Goal: Task Accomplishment & Management: Use online tool/utility

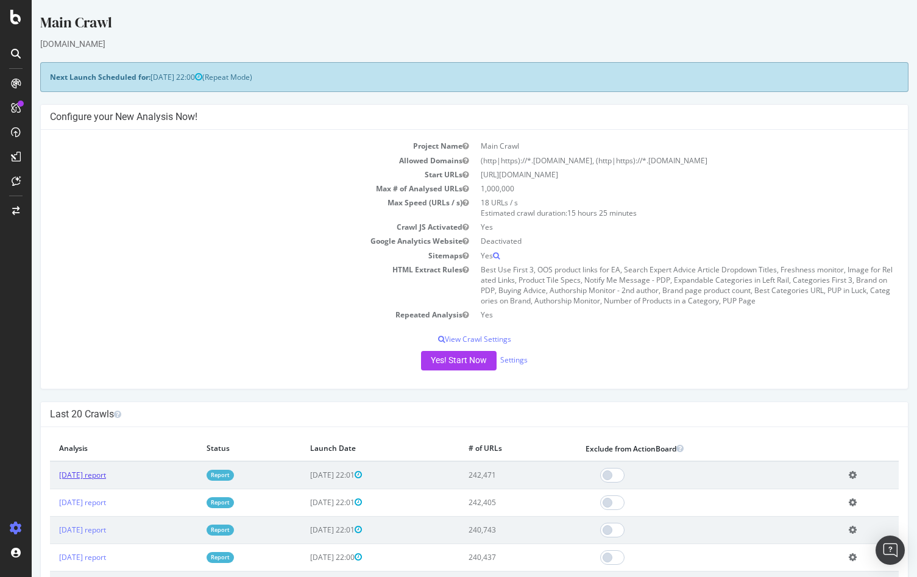
click at [93, 477] on link "[DATE] report" at bounding box center [82, 475] width 47 height 10
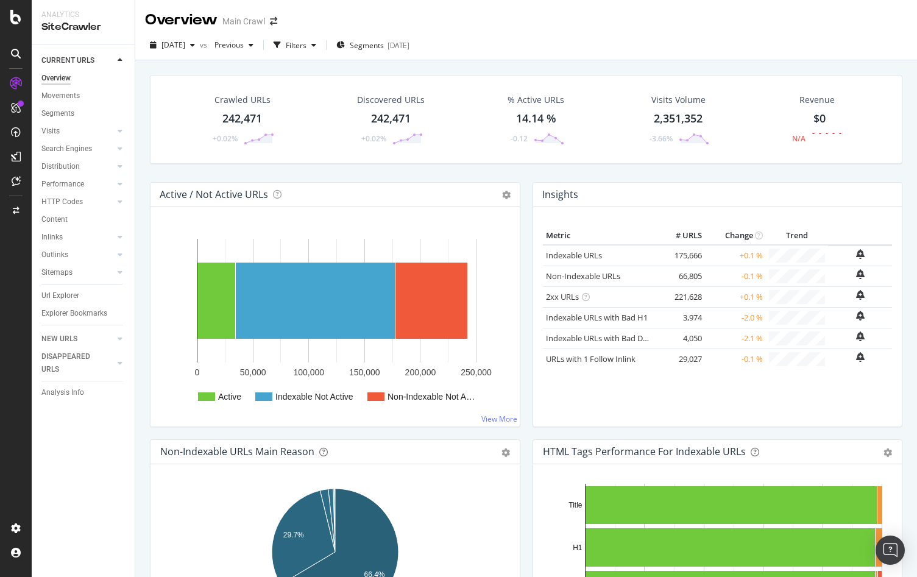
click at [252, 119] on div "242,471" at bounding box center [242, 119] width 40 height 16
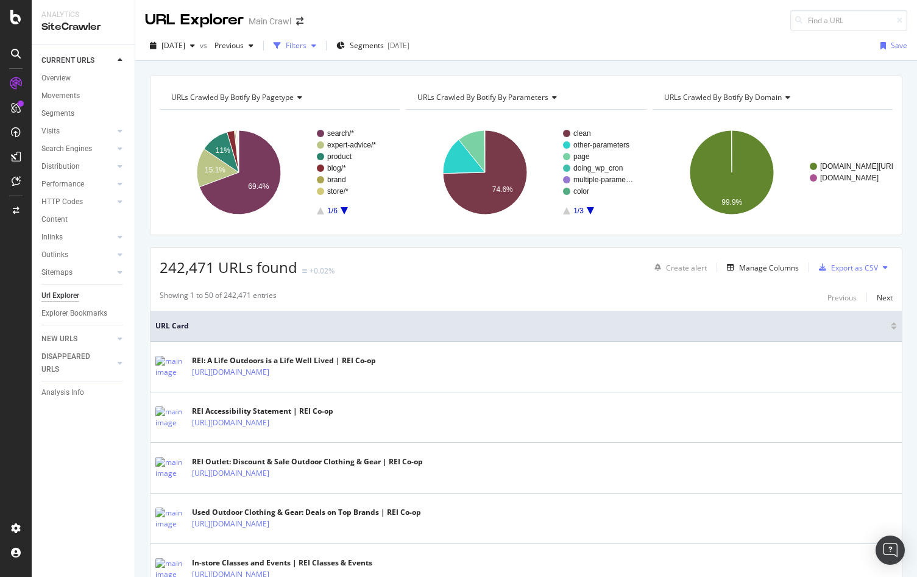
click at [307, 48] on div "Filters" at bounding box center [296, 45] width 21 height 10
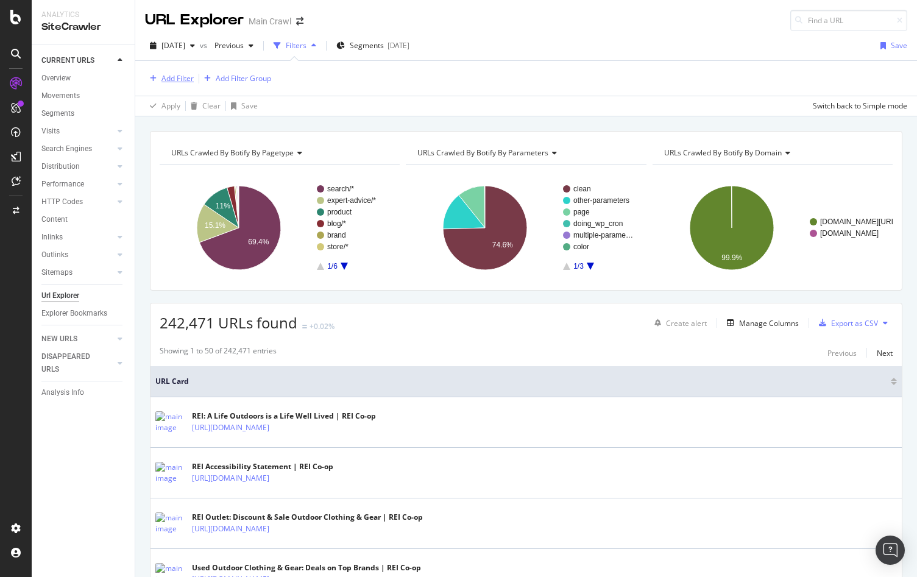
click at [168, 80] on div "Add Filter" at bounding box center [178, 78] width 32 height 10
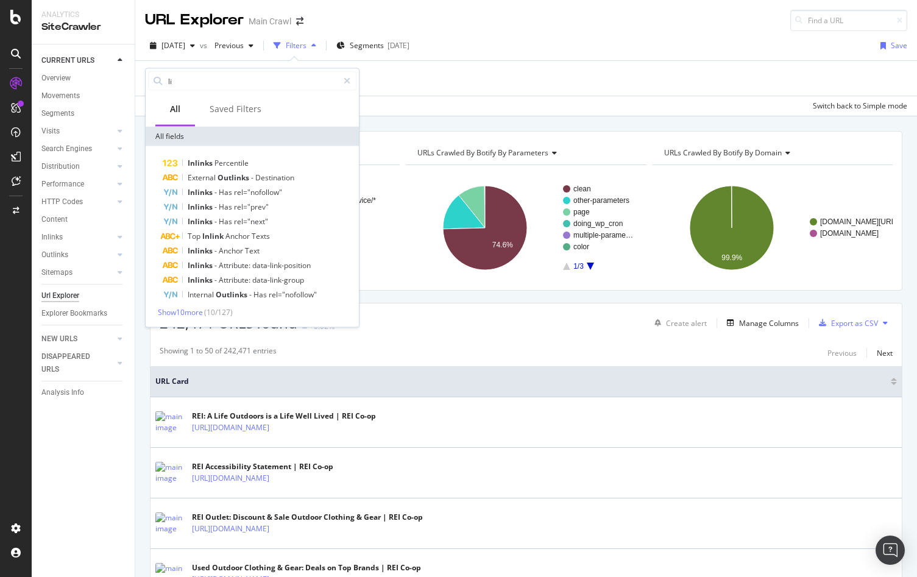
type input "l"
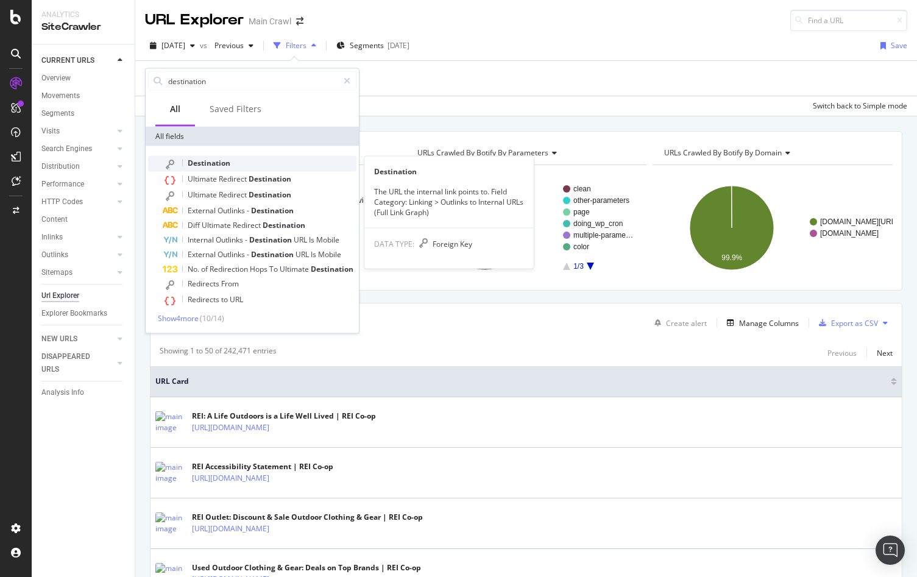
type input "destination"
click at [179, 162] on div "Destination" at bounding box center [260, 164] width 194 height 16
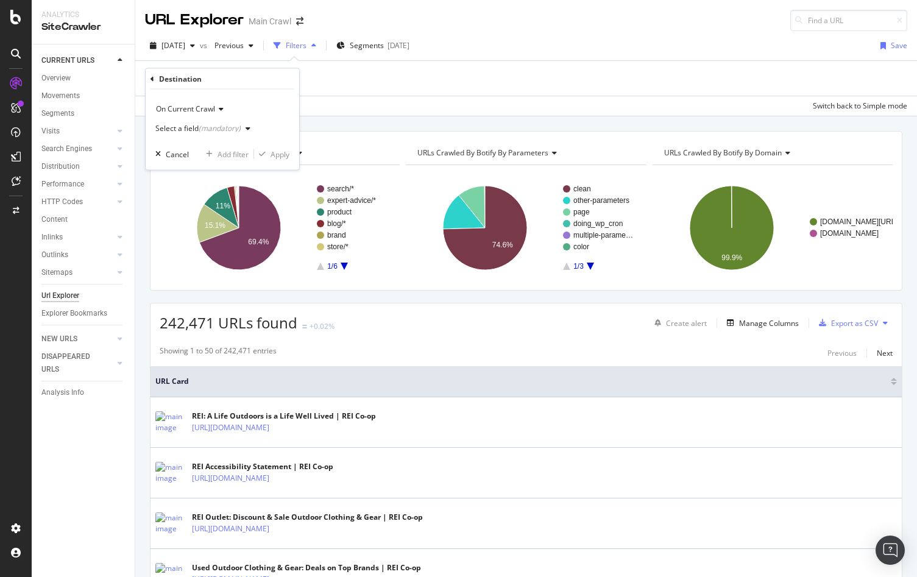
click at [189, 130] on div "Select a field (mandatory)" at bounding box center [197, 128] width 85 height 7
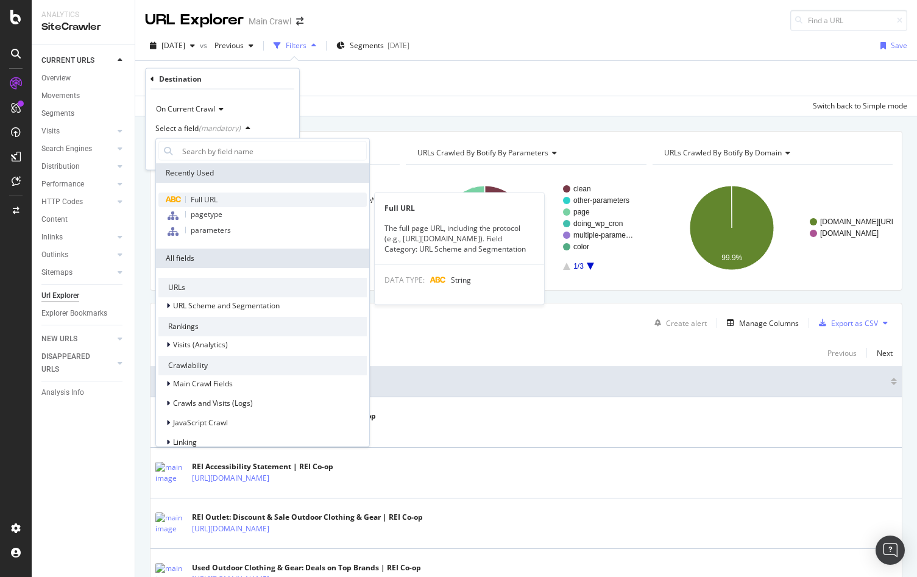
click at [192, 197] on span "Full URL" at bounding box center [204, 199] width 27 height 10
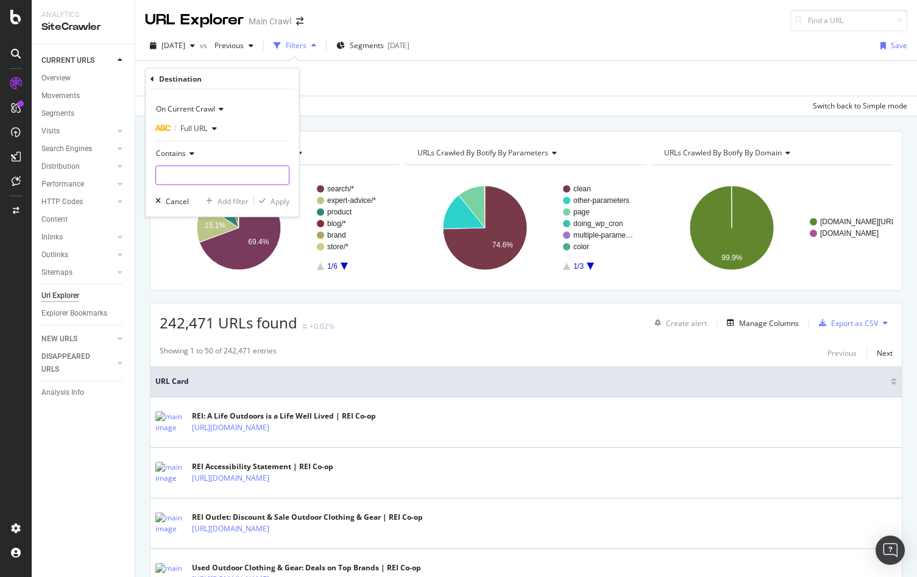
click at [182, 173] on input "text" at bounding box center [222, 176] width 133 height 20
type input "/s/"
click at [202, 130] on span "Full URL" at bounding box center [193, 128] width 27 height 10
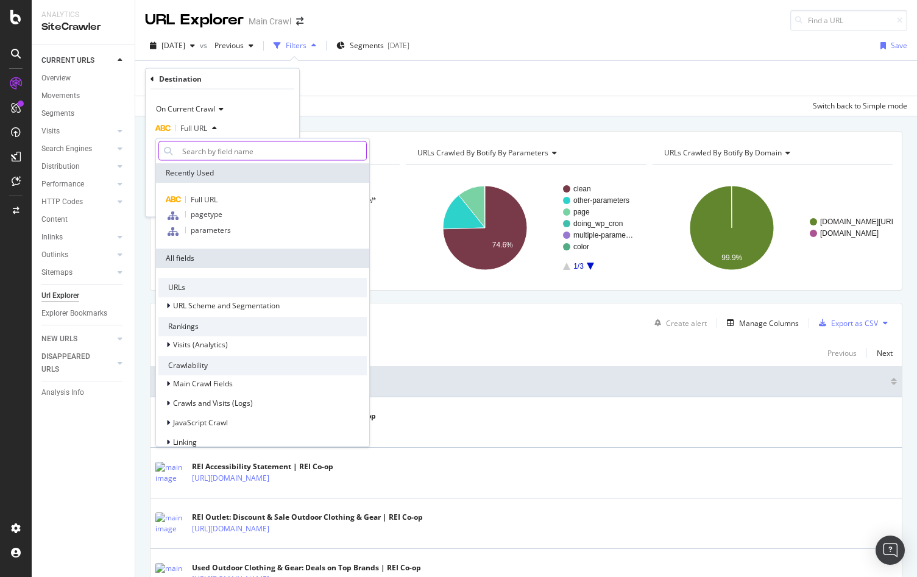
click at [200, 148] on input "text" at bounding box center [271, 151] width 189 height 20
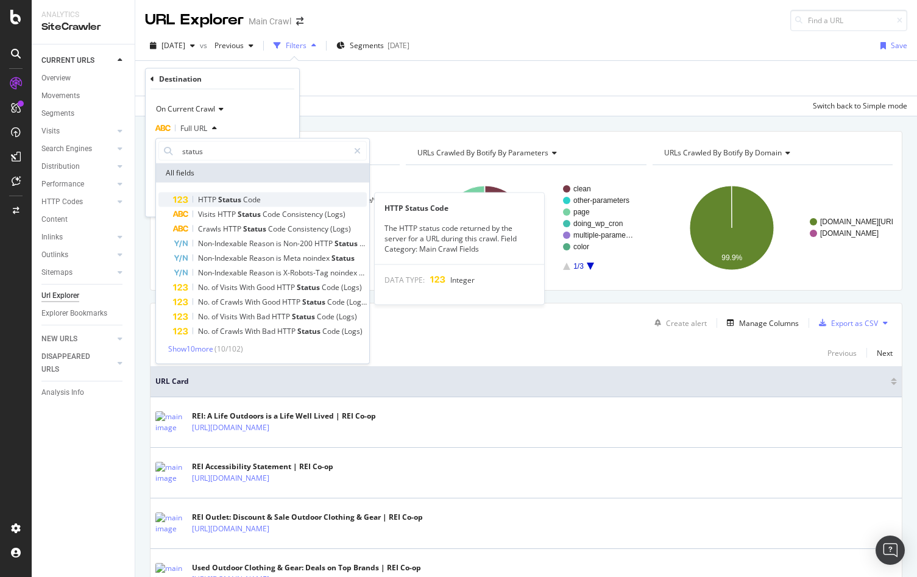
type input "status"
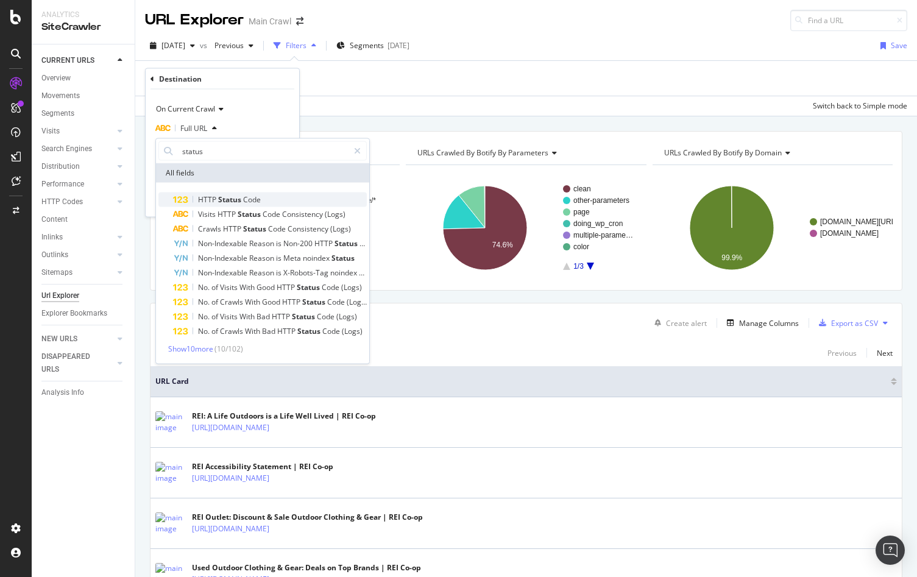
click at [203, 194] on div "HTTP Status Code" at bounding box center [270, 200] width 194 height 15
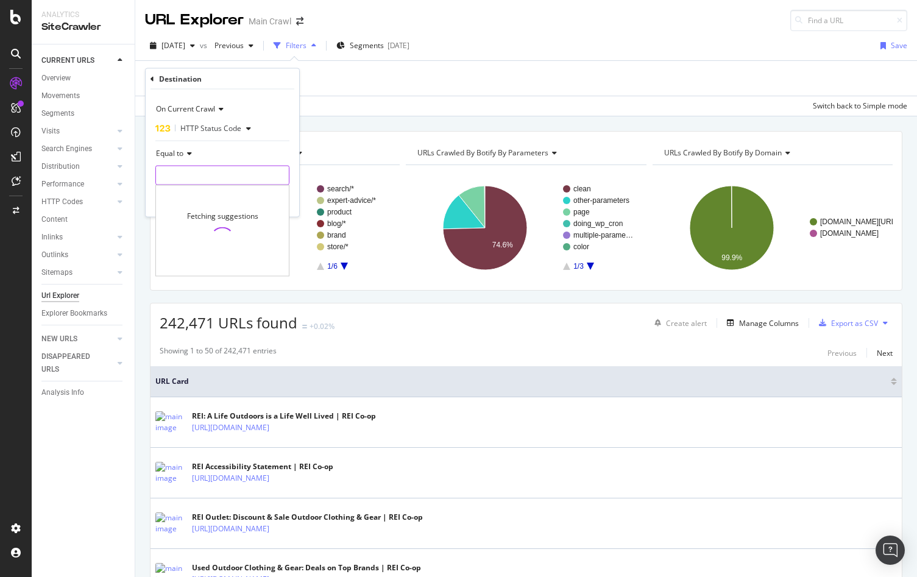
click at [189, 171] on input "number" at bounding box center [222, 176] width 134 height 20
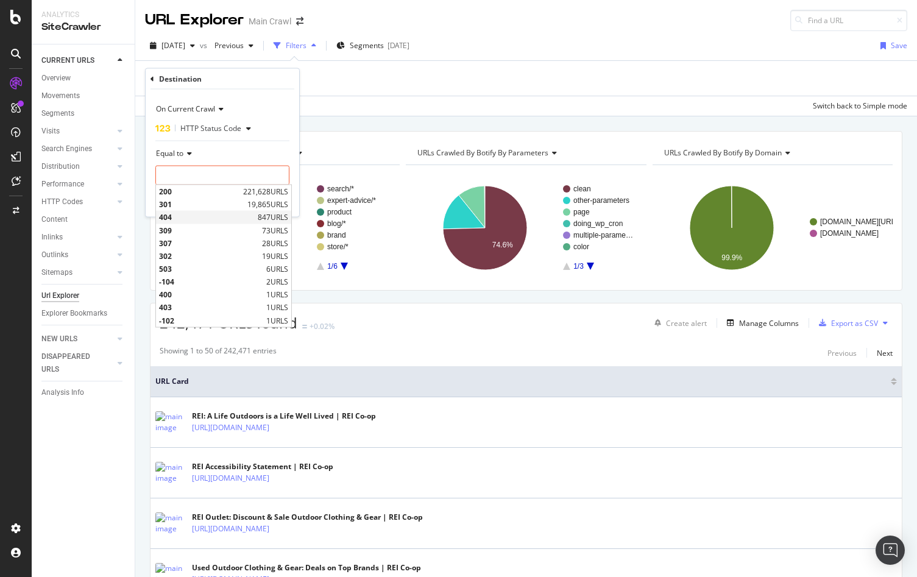
click at [168, 214] on span "404" at bounding box center [207, 217] width 96 height 10
type input "404"
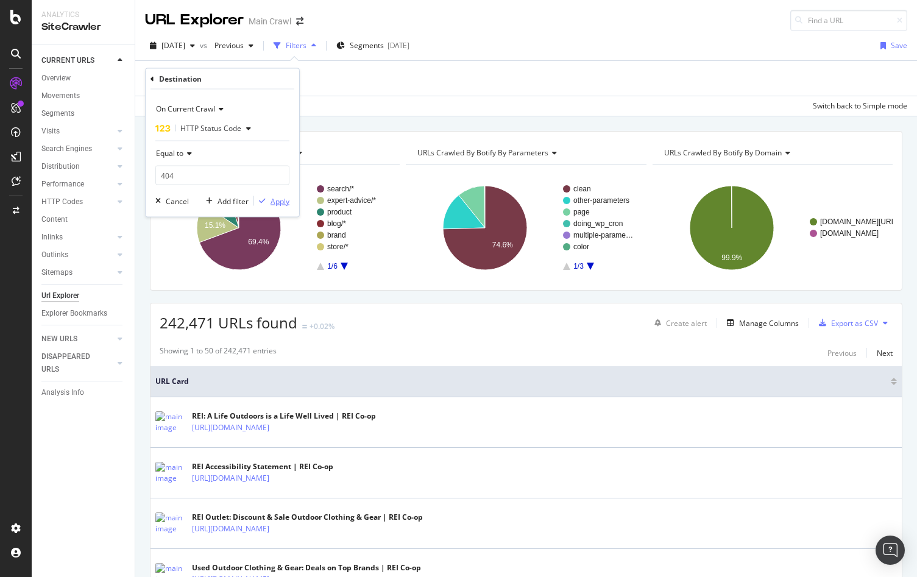
click at [274, 199] on div "Apply" at bounding box center [280, 201] width 19 height 10
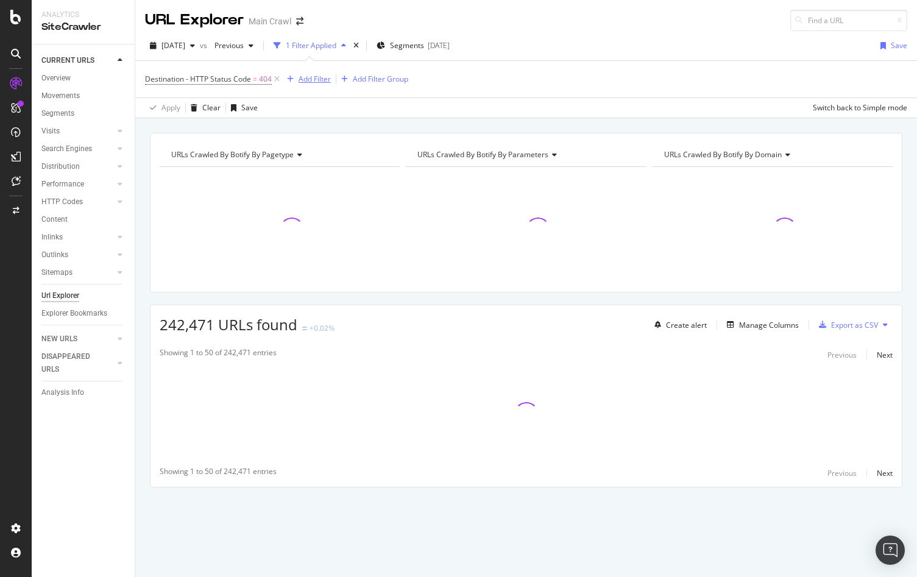
click at [310, 76] on div "Add Filter" at bounding box center [315, 79] width 32 height 10
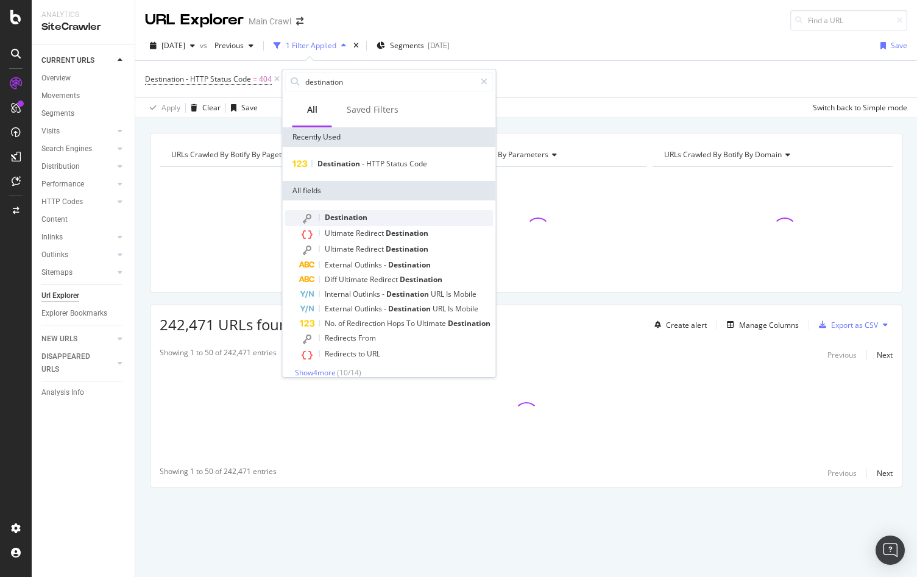
click at [328, 215] on span "Destination" at bounding box center [346, 217] width 43 height 10
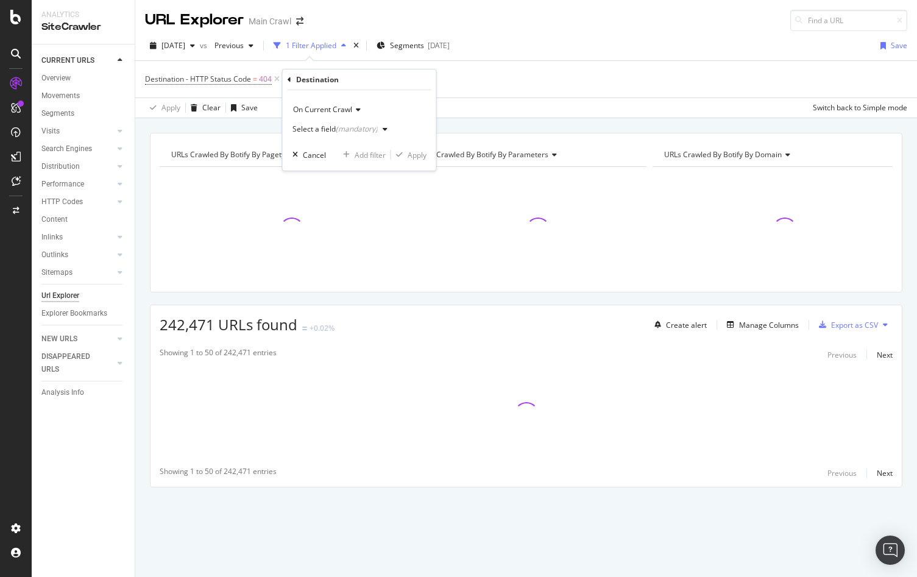
click at [327, 126] on div "Select a field (mandatory)" at bounding box center [335, 129] width 85 height 7
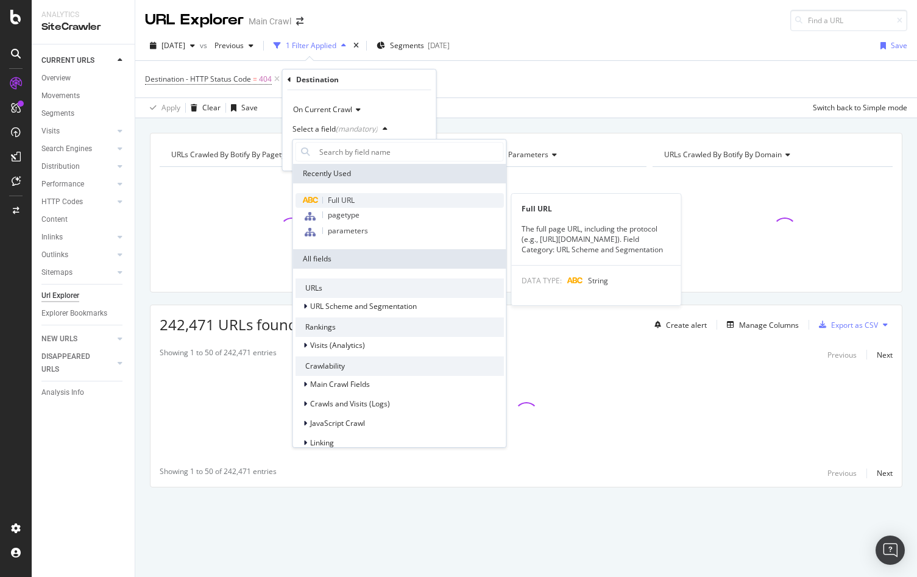
click at [328, 202] on span "Full URL" at bounding box center [341, 200] width 27 height 10
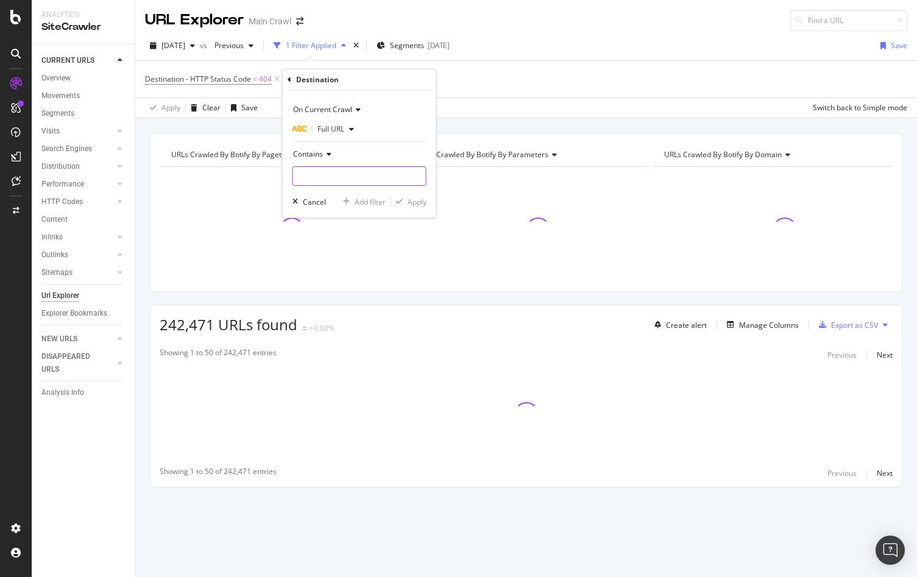
click at [323, 178] on input "text" at bounding box center [359, 176] width 133 height 20
type input "/s/"
click at [412, 201] on div "Apply" at bounding box center [417, 202] width 19 height 10
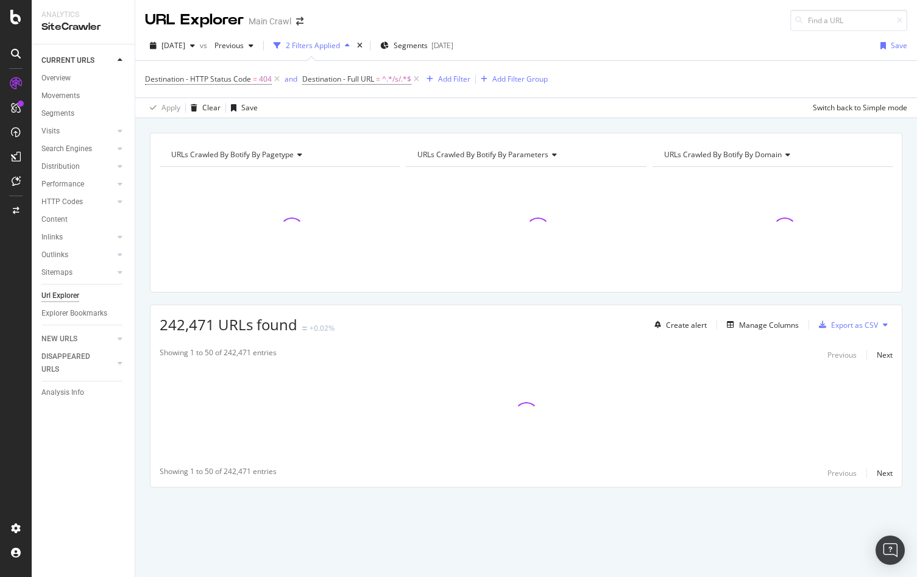
click at [643, 78] on div "Destination - HTTP Status Code = 404 and Destination - Full URL = ^.*/s/.*$ Add…" at bounding box center [526, 79] width 763 height 37
click at [691, 61] on div "Destination - HTTP Status Code = 404 and Destination - Full URL = ^.*/s/.*$ Add…" at bounding box center [526, 79] width 763 height 37
click at [421, 75] on icon at bounding box center [416, 79] width 10 height 12
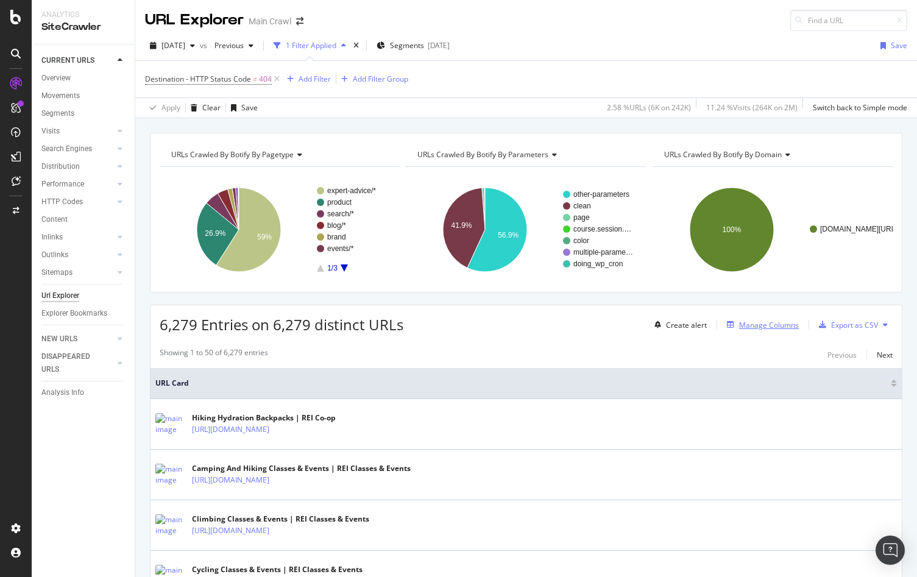
click at [759, 324] on div "Manage Columns" at bounding box center [769, 325] width 60 height 10
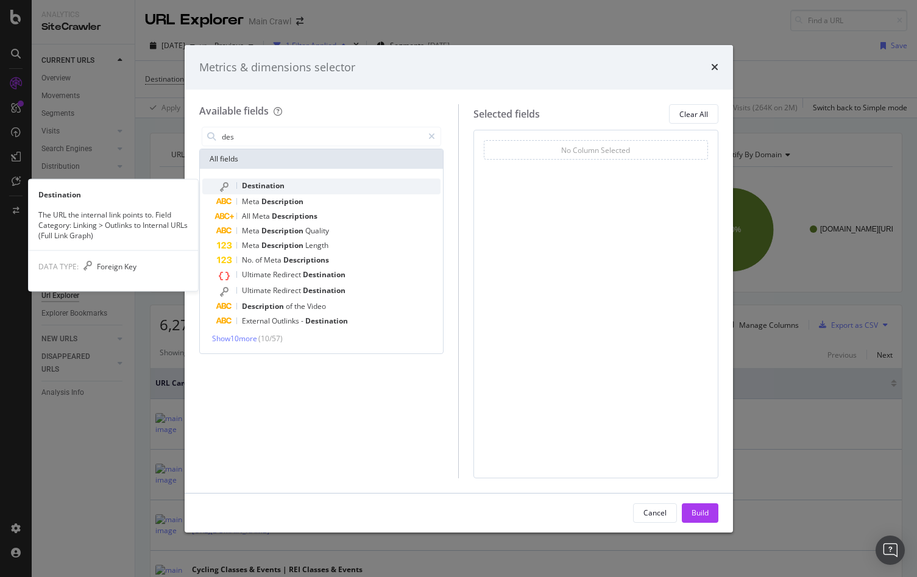
type input "des"
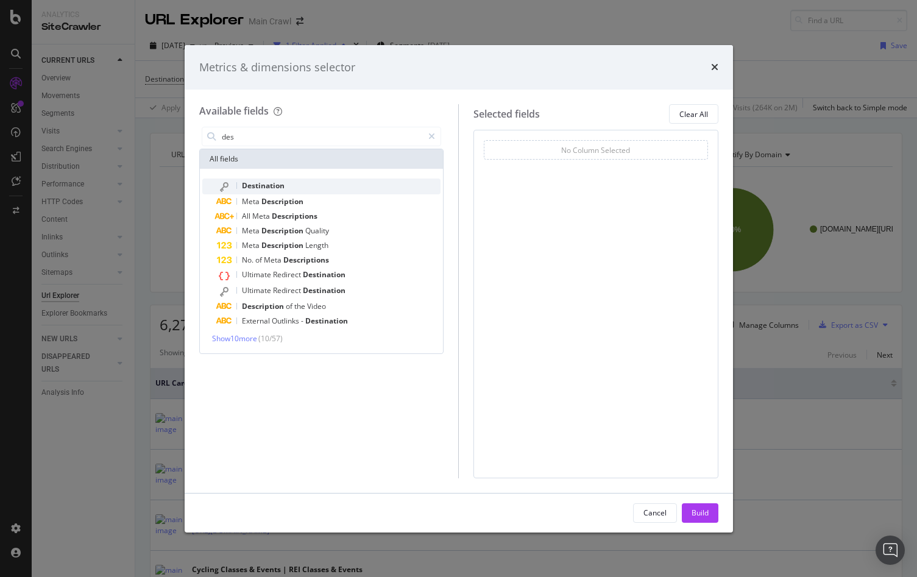
click at [318, 184] on div "Destination" at bounding box center [329, 187] width 224 height 16
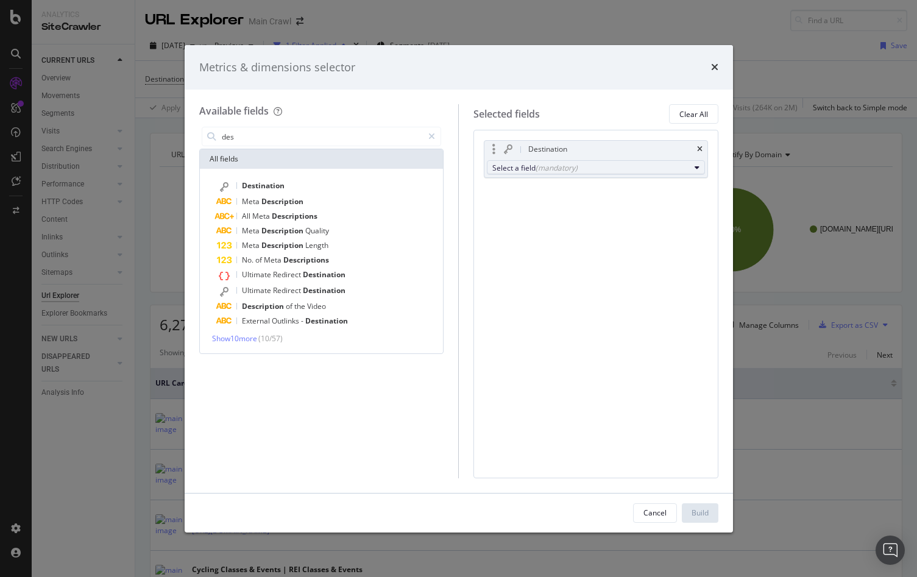
click at [557, 170] on div "(mandatory)" at bounding box center [557, 168] width 42 height 10
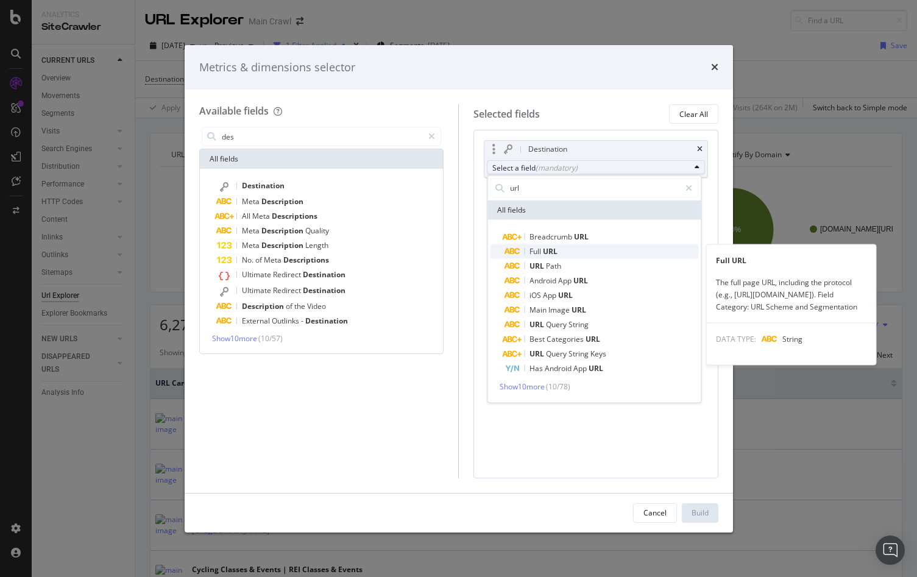
type input "url"
click at [555, 248] on span "URL" at bounding box center [550, 251] width 15 height 10
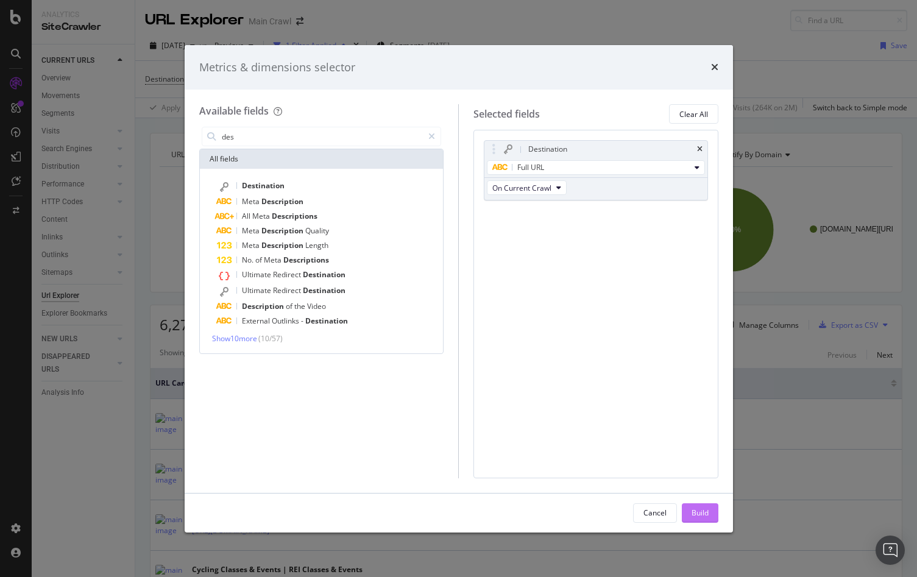
click at [695, 514] on div "Build" at bounding box center [700, 513] width 17 height 10
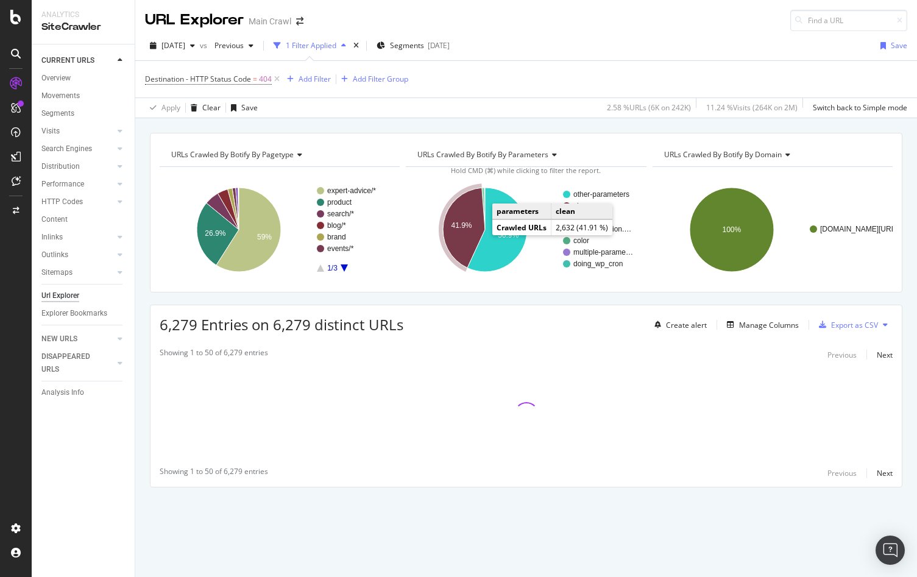
click at [464, 221] on text "41.9%" at bounding box center [462, 225] width 21 height 9
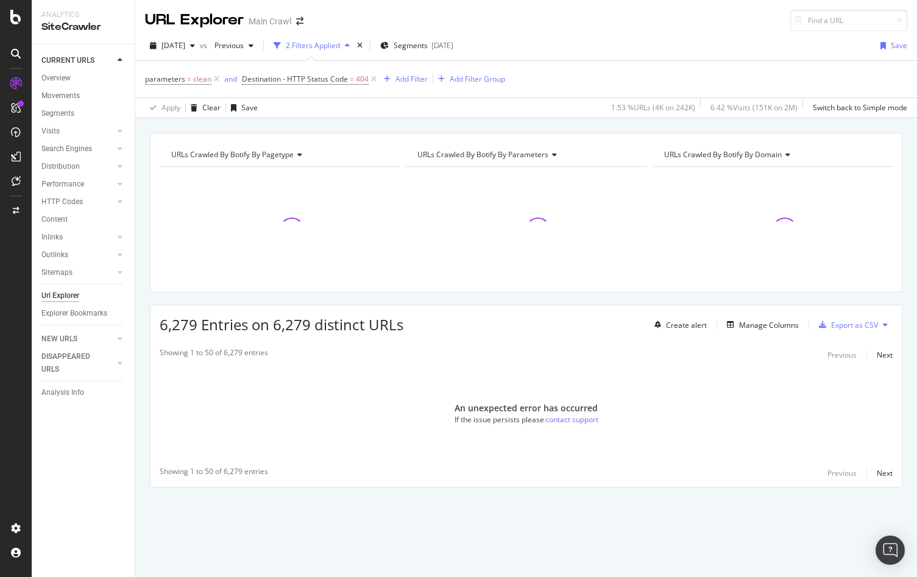
click at [622, 54] on div "2025 Aug. 15th vs Previous 2 Filters Applied Segments 2025-07-09 Save" at bounding box center [526, 48] width 782 height 24
click at [373, 83] on icon at bounding box center [374, 79] width 10 height 12
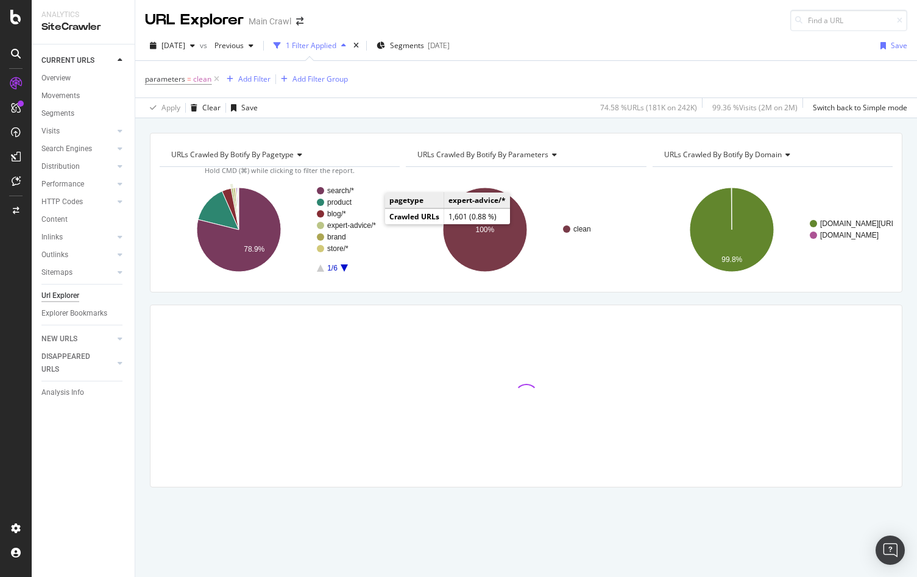
click at [368, 225] on text "expert-advice/*" at bounding box center [351, 225] width 49 height 9
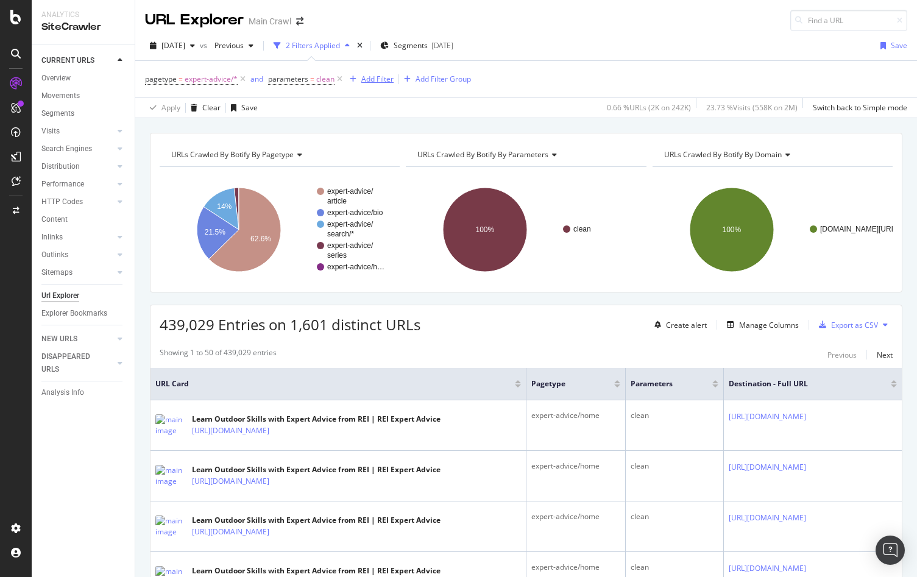
click at [382, 77] on div "Add Filter" at bounding box center [377, 79] width 32 height 10
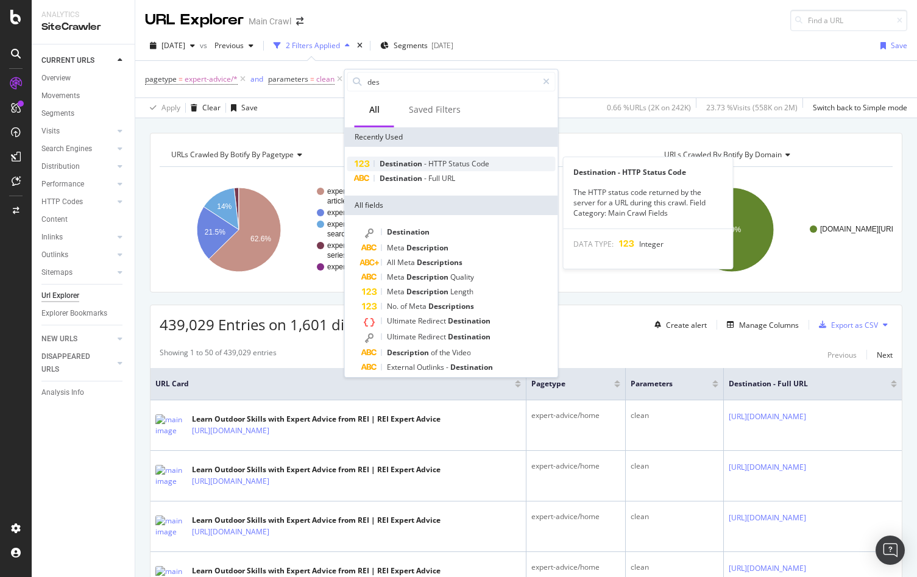
type input "des"
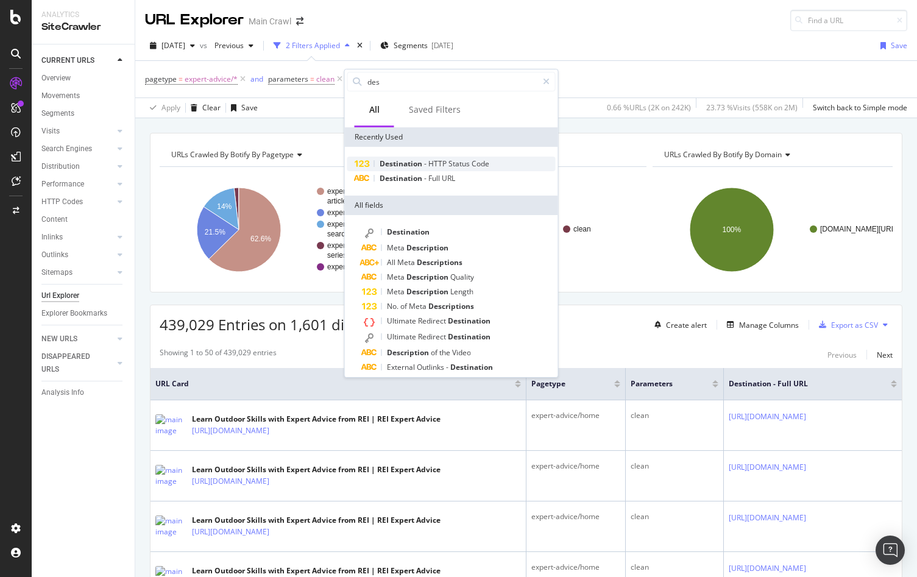
click at [430, 164] on span "HTTP" at bounding box center [439, 163] width 20 height 10
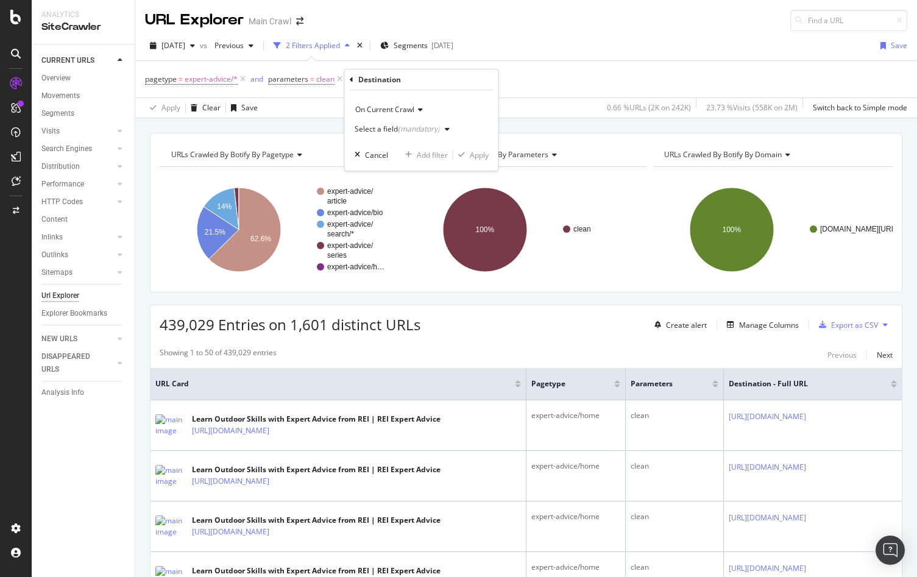
click at [352, 79] on icon at bounding box center [352, 79] width 4 height 7
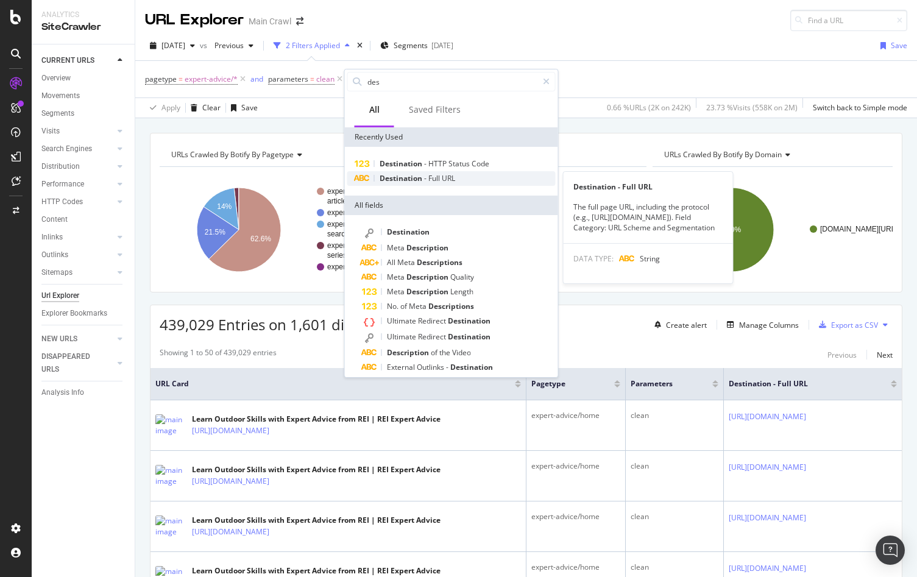
click at [416, 179] on span "Destination" at bounding box center [402, 178] width 44 height 10
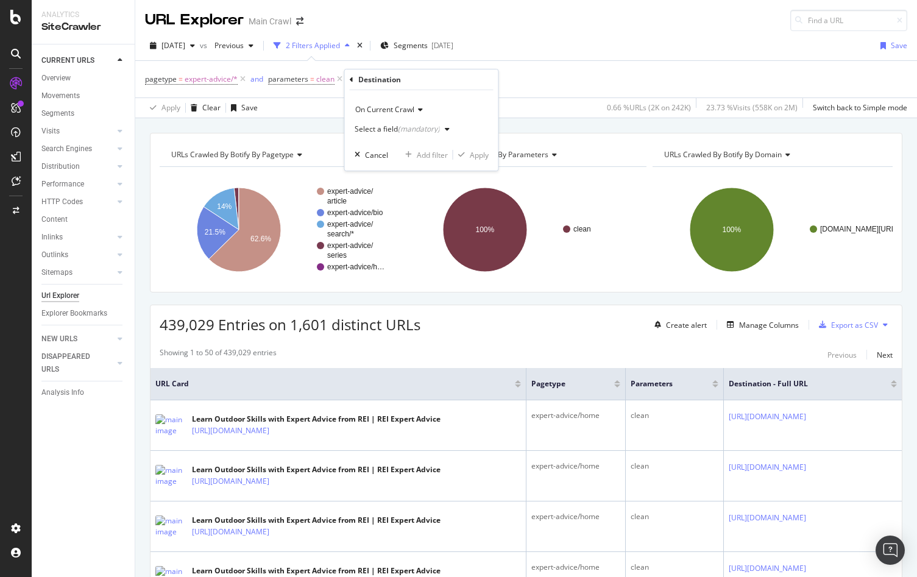
click at [400, 129] on div "(mandatory)" at bounding box center [419, 129] width 42 height 10
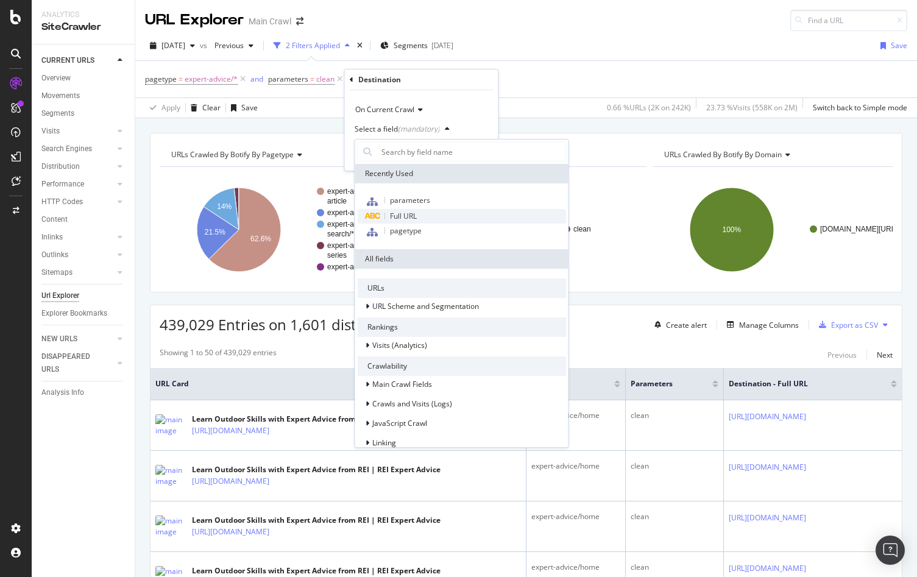
click at [392, 216] on span "Full URL" at bounding box center [403, 216] width 27 height 10
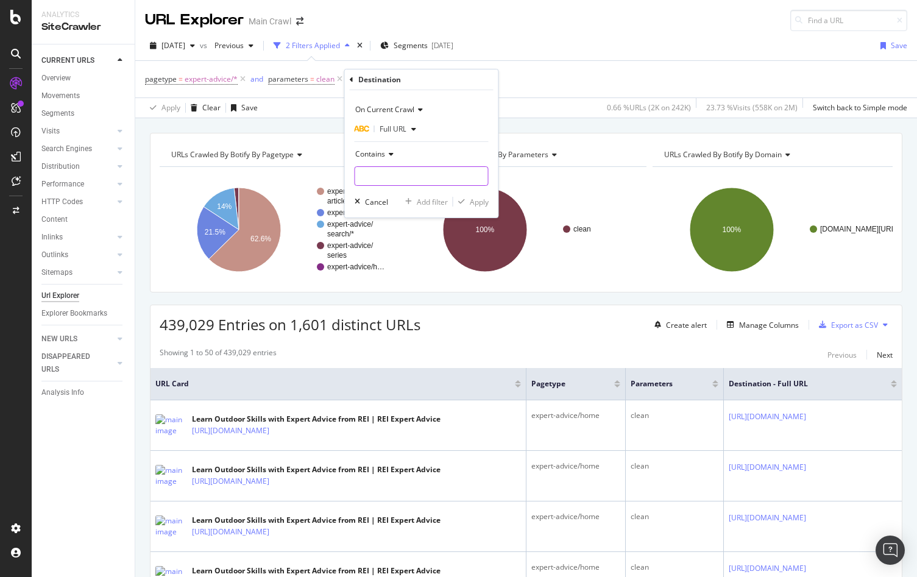
click at [392, 174] on input "text" at bounding box center [421, 176] width 133 height 20
type input "."
type input "/s/"
click at [480, 204] on div "Apply" at bounding box center [479, 202] width 19 height 10
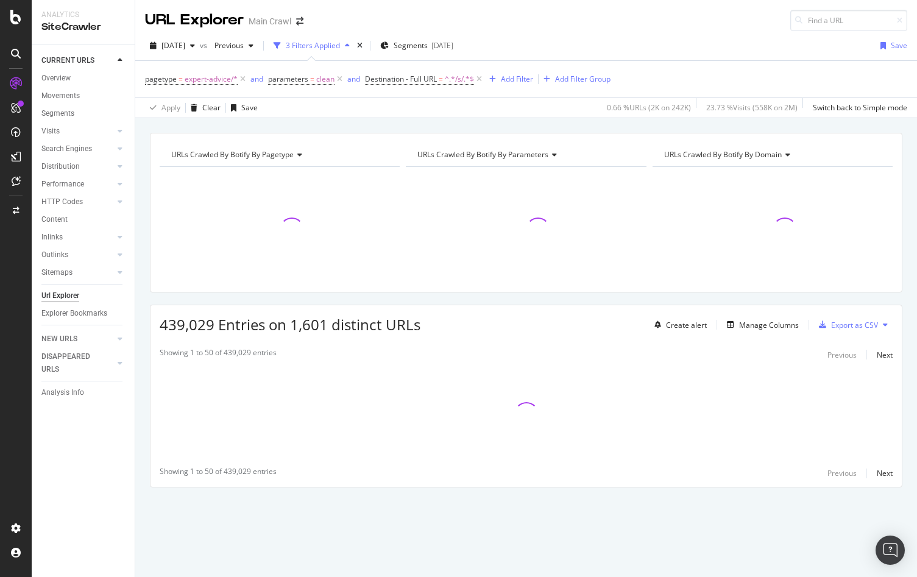
click at [673, 57] on div "[DATE] vs Previous 3 Filters Applied Segments [DATE] Save" at bounding box center [526, 48] width 782 height 24
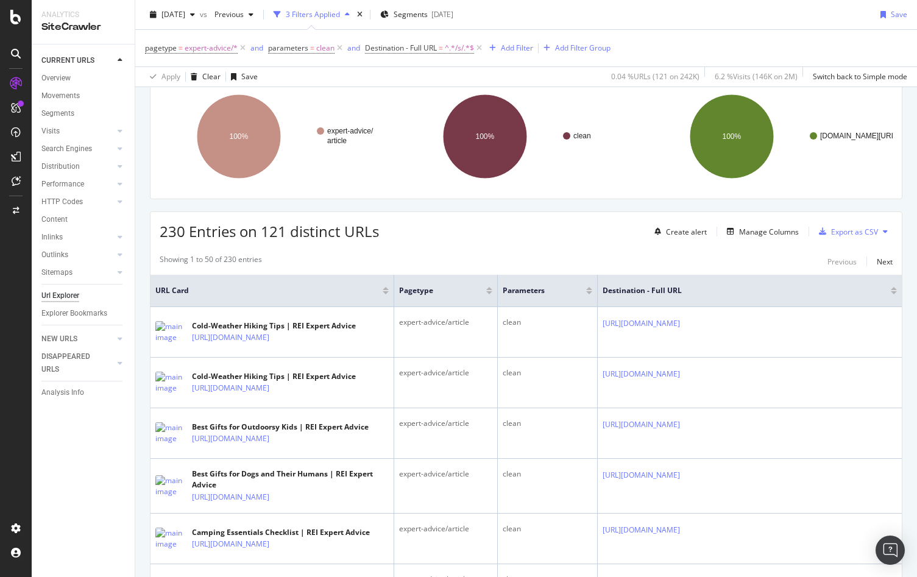
scroll to position [128, 0]
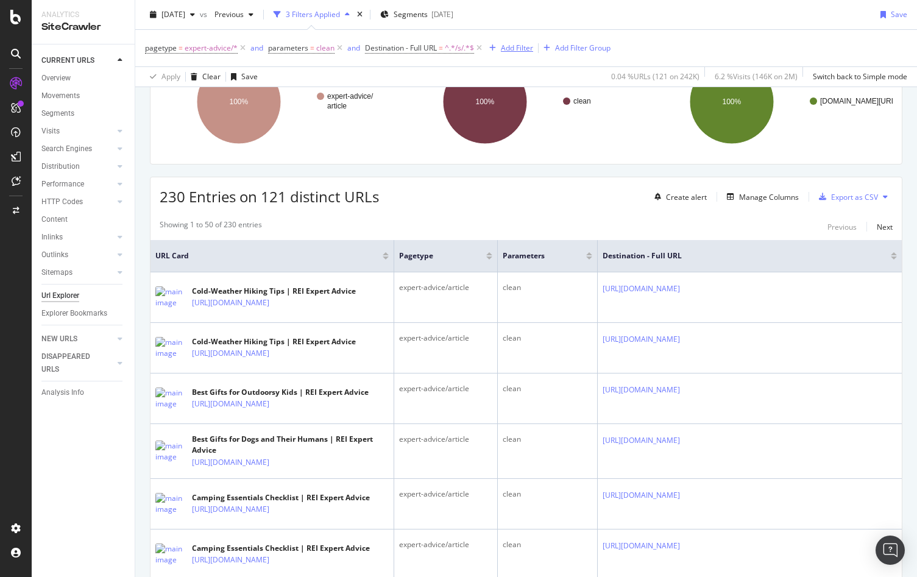
click at [510, 50] on div "Add Filter" at bounding box center [517, 48] width 32 height 10
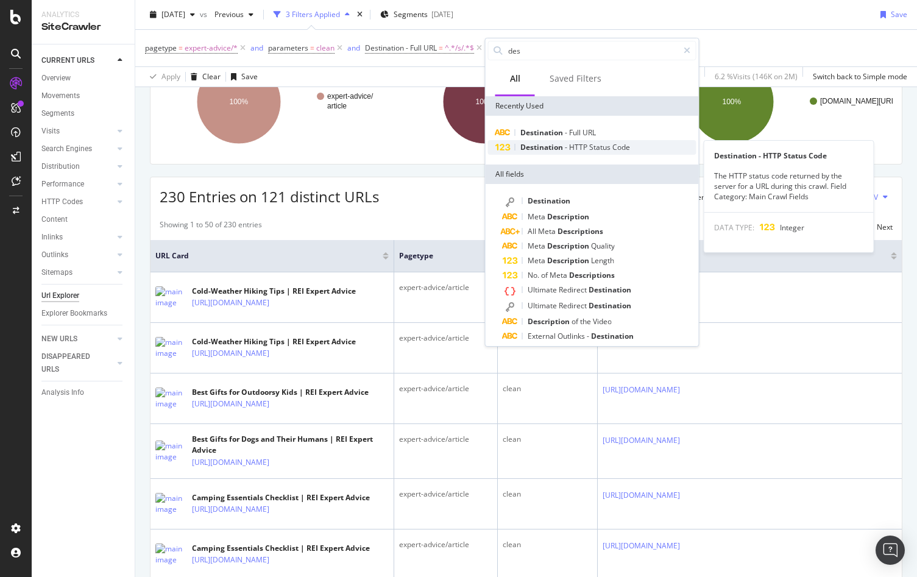
click at [535, 148] on span "Destination" at bounding box center [543, 147] width 44 height 10
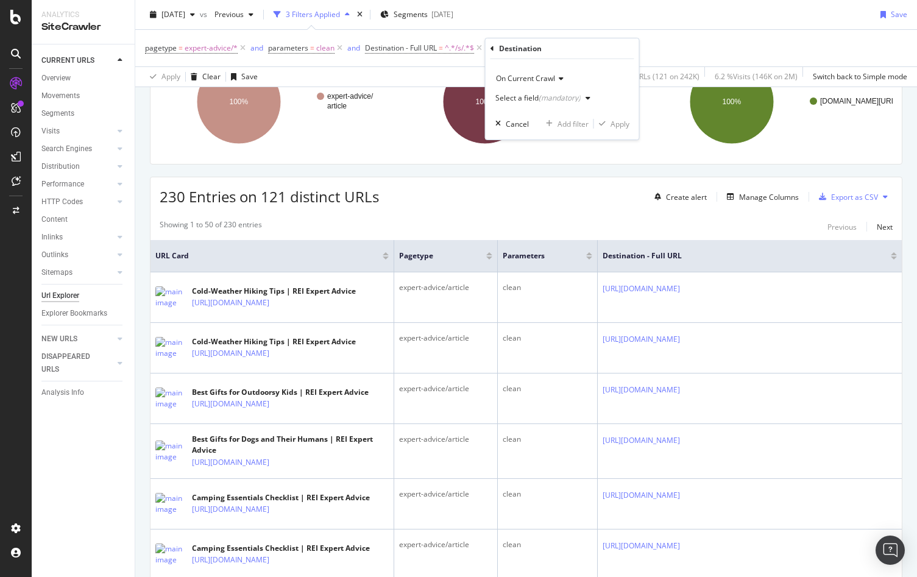
click at [521, 100] on div "Select a field (mandatory)" at bounding box center [538, 97] width 85 height 7
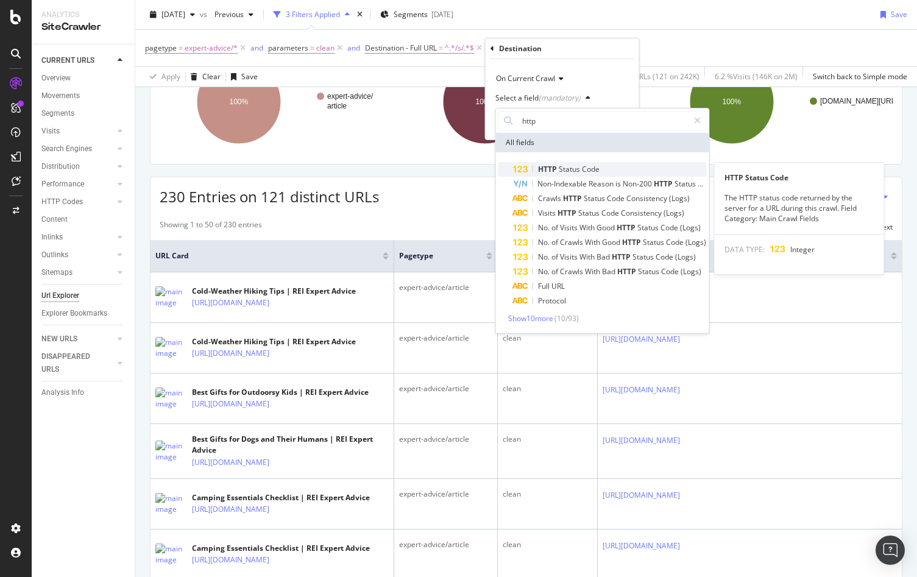
type input "http"
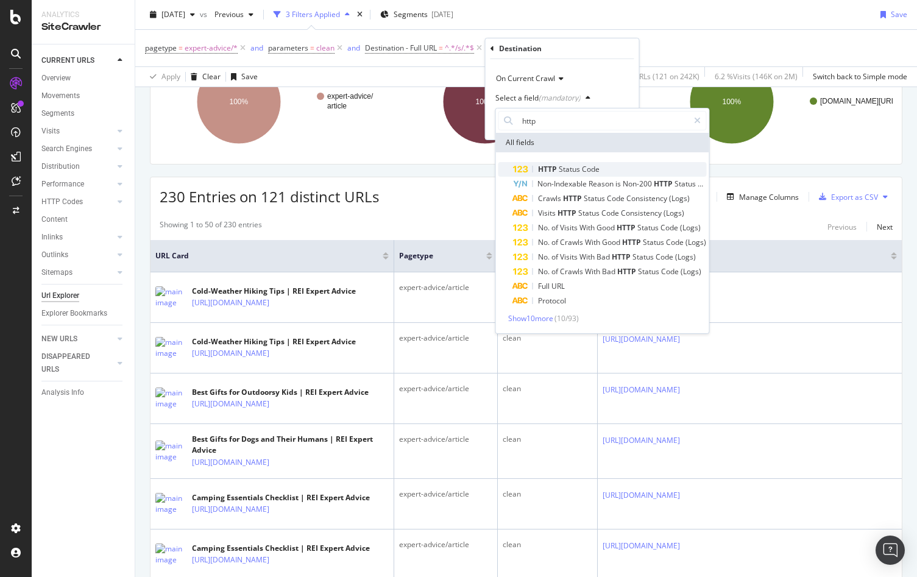
click at [542, 168] on span "HTTP" at bounding box center [548, 169] width 21 height 10
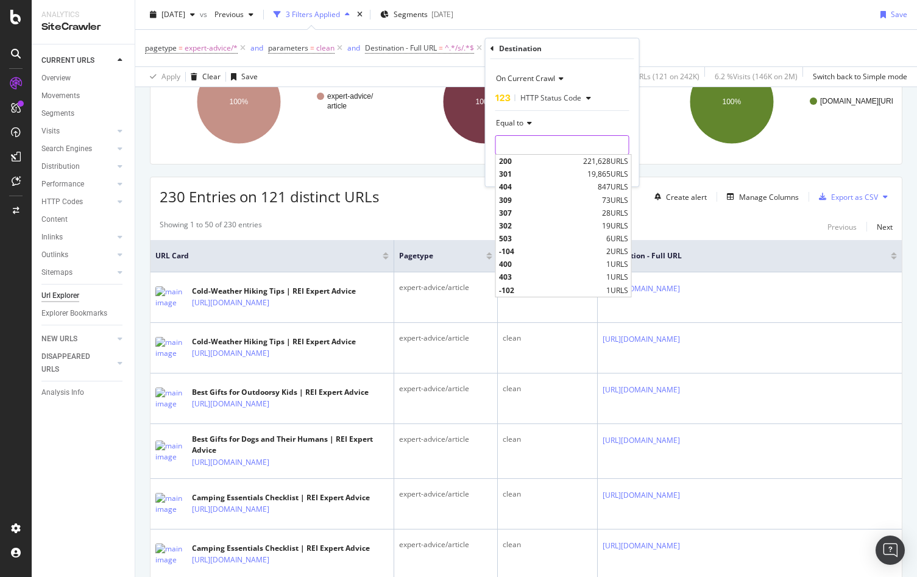
click at [533, 144] on input "number" at bounding box center [563, 145] width 134 height 20
click at [510, 190] on span "404" at bounding box center [547, 187] width 96 height 10
type input "404"
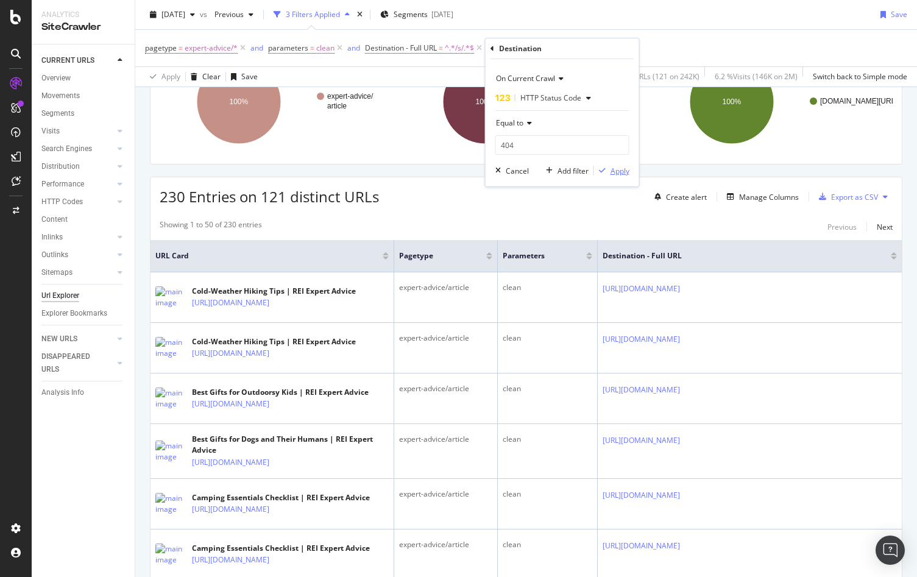
click at [613, 175] on div "Apply" at bounding box center [620, 171] width 19 height 10
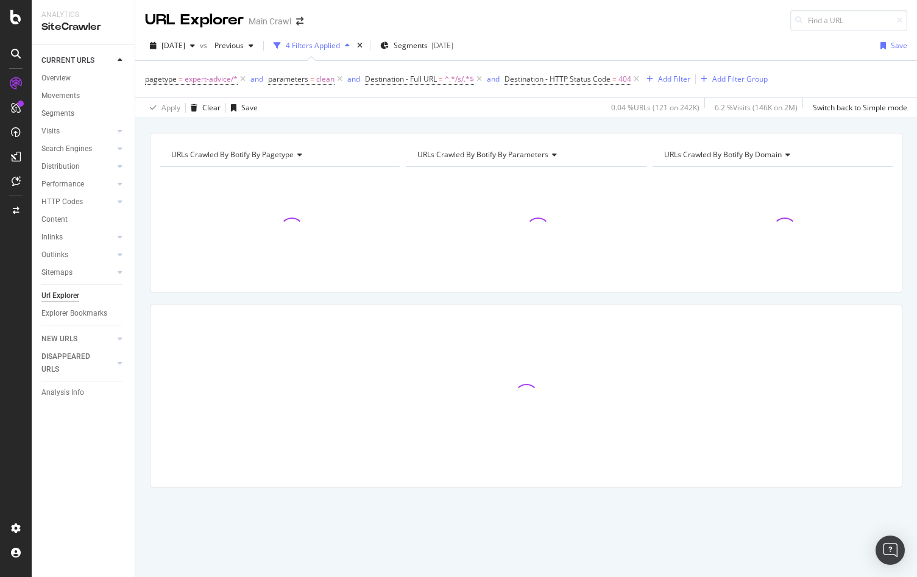
click at [679, 37] on div "[DATE] vs Previous 4 Filters Applied Segments [DATE] Save" at bounding box center [526, 48] width 782 height 24
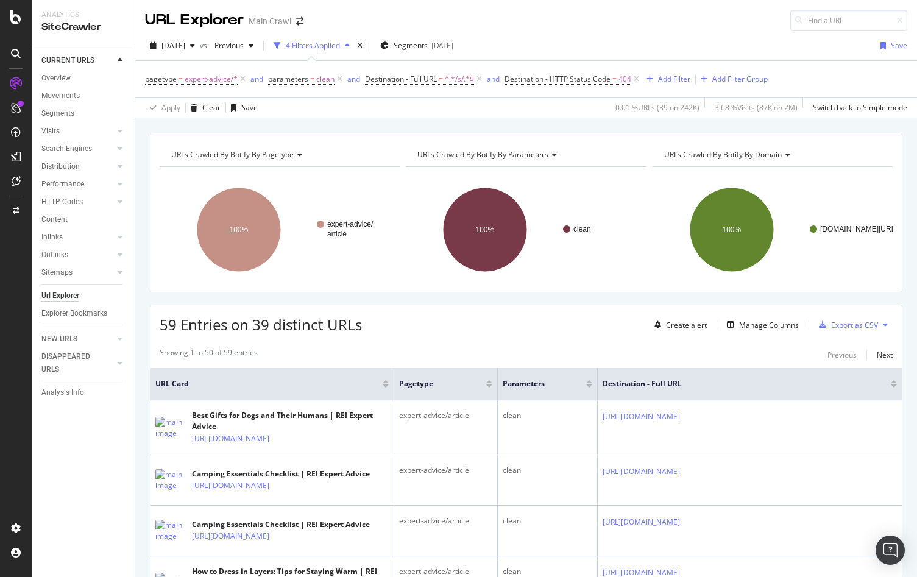
click at [521, 325] on div "59 Entries on 39 distinct URLs Create alert Manage Columns Export as CSV" at bounding box center [527, 320] width 752 height 30
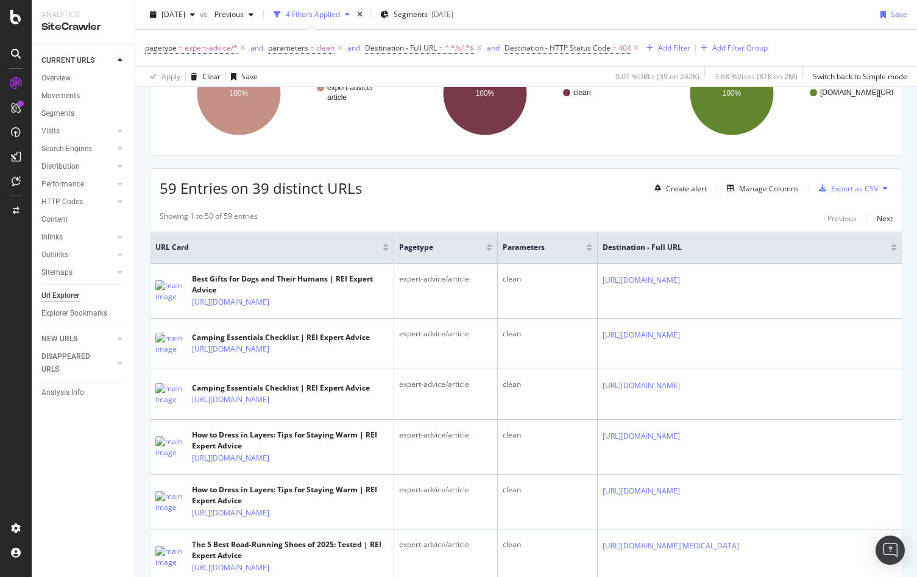
scroll to position [154, 0]
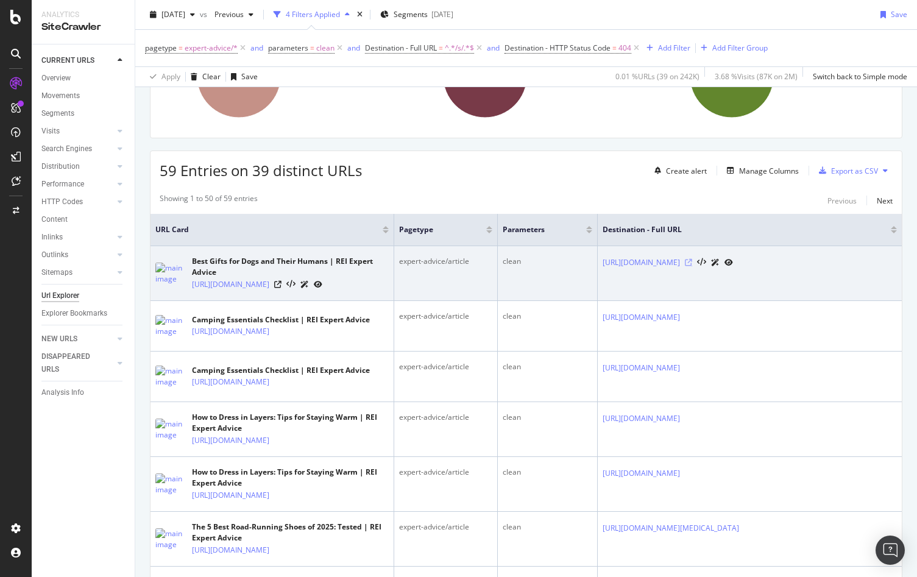
click at [692, 263] on icon at bounding box center [688, 262] width 7 height 7
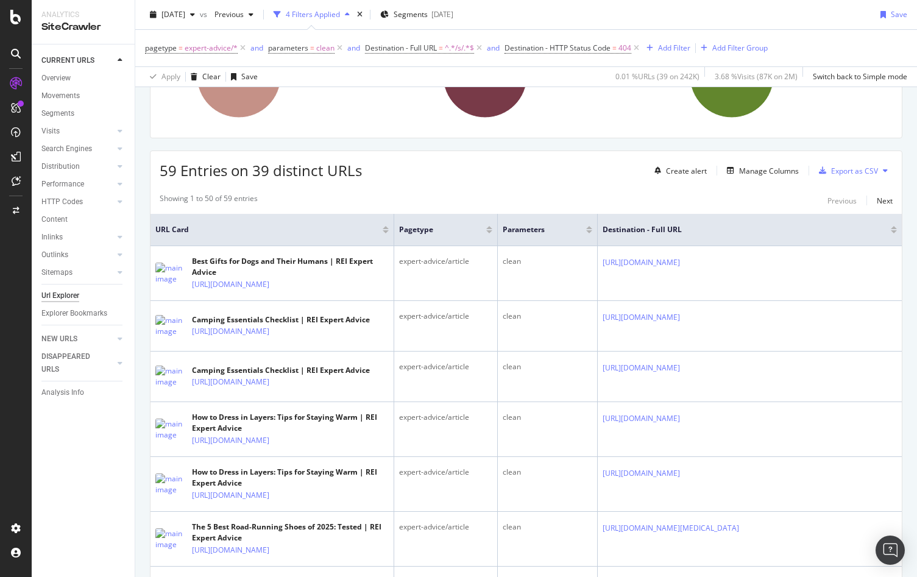
click at [530, 181] on div "59 Entries on 39 distinct URLs Create alert Manage Columns Export as CSV" at bounding box center [527, 166] width 752 height 30
click at [574, 229] on icon at bounding box center [575, 228] width 9 height 9
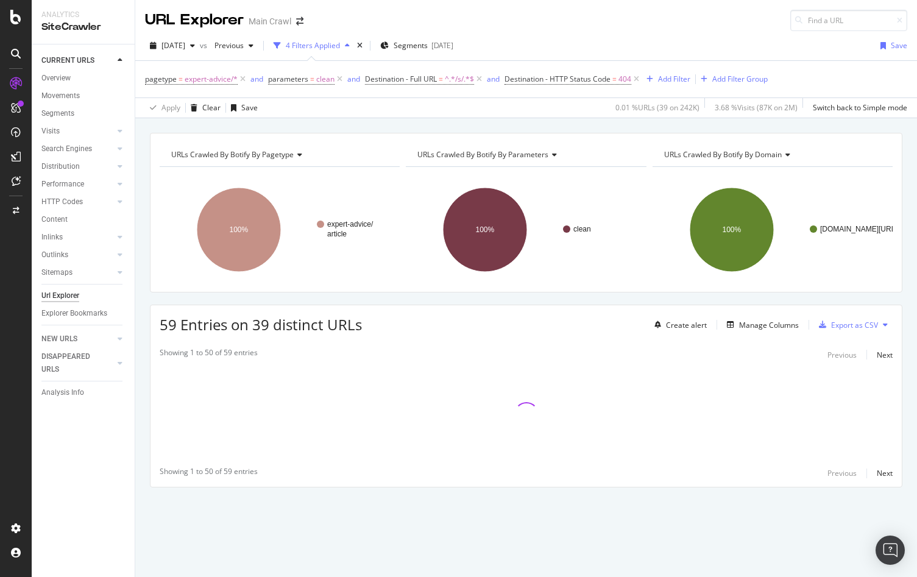
click at [479, 299] on div "URLs Crawled By Botify By pagetype Chart (by Value) Table Expand Export as CSV …" at bounding box center [526, 331] width 782 height 397
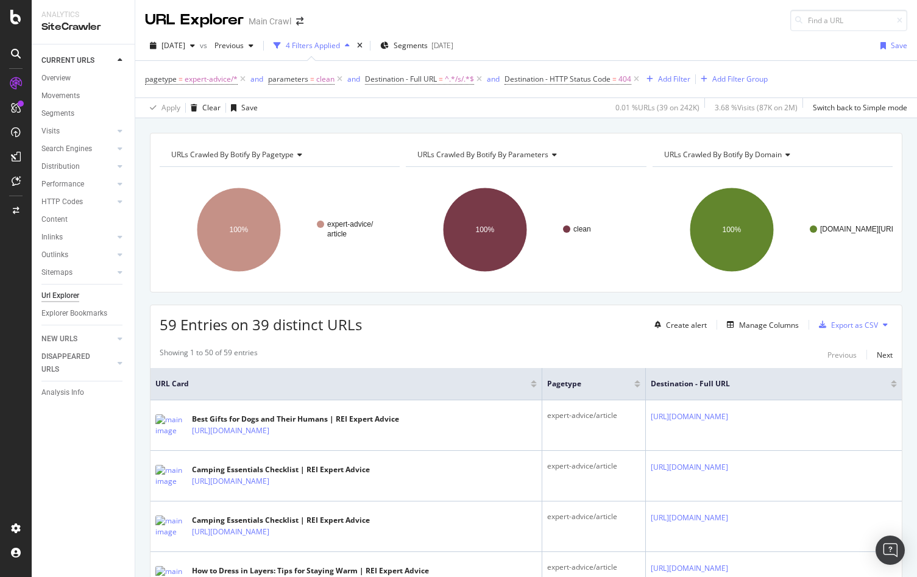
click at [503, 327] on div "59 Entries on 39 distinct URLs Create alert Manage Columns Export as CSV" at bounding box center [527, 320] width 752 height 30
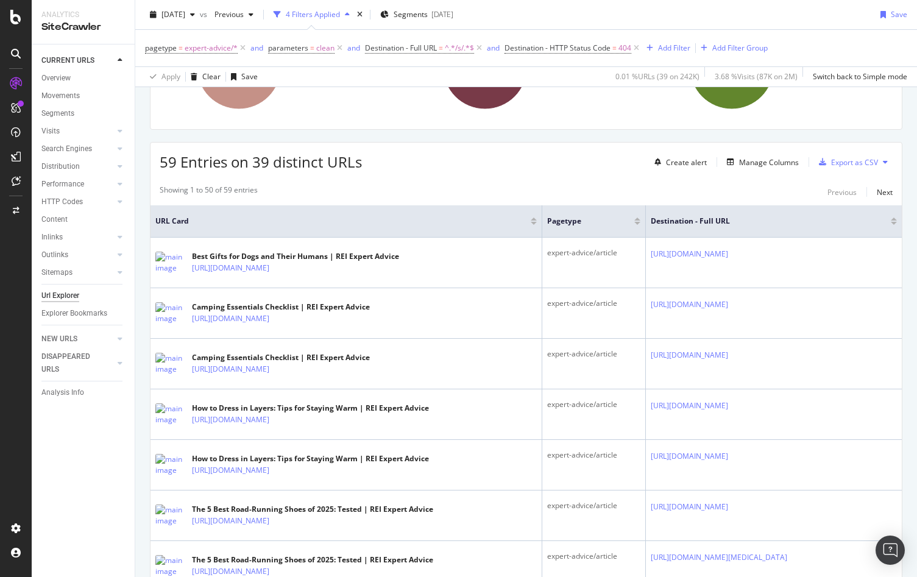
scroll to position [174, 0]
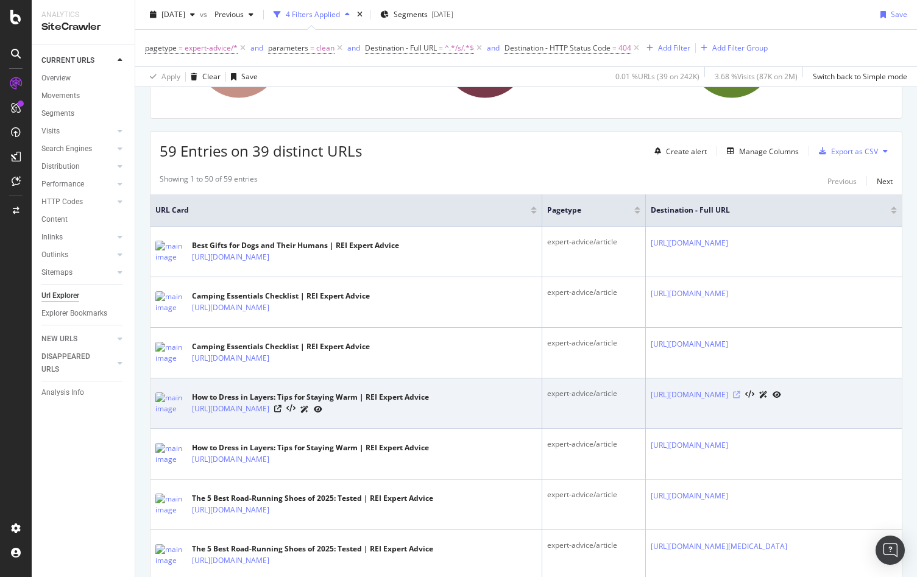
click at [741, 392] on icon at bounding box center [736, 394] width 7 height 7
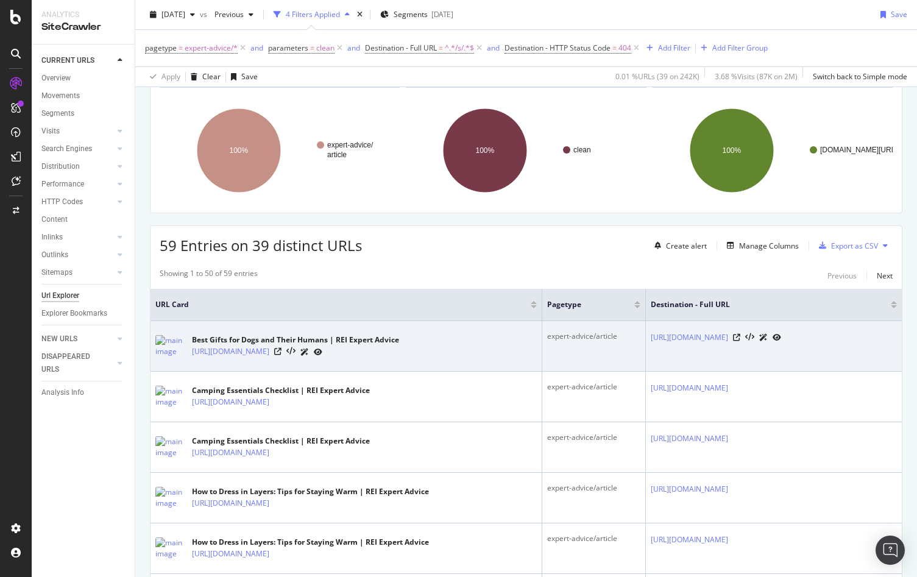
scroll to position [60, 0]
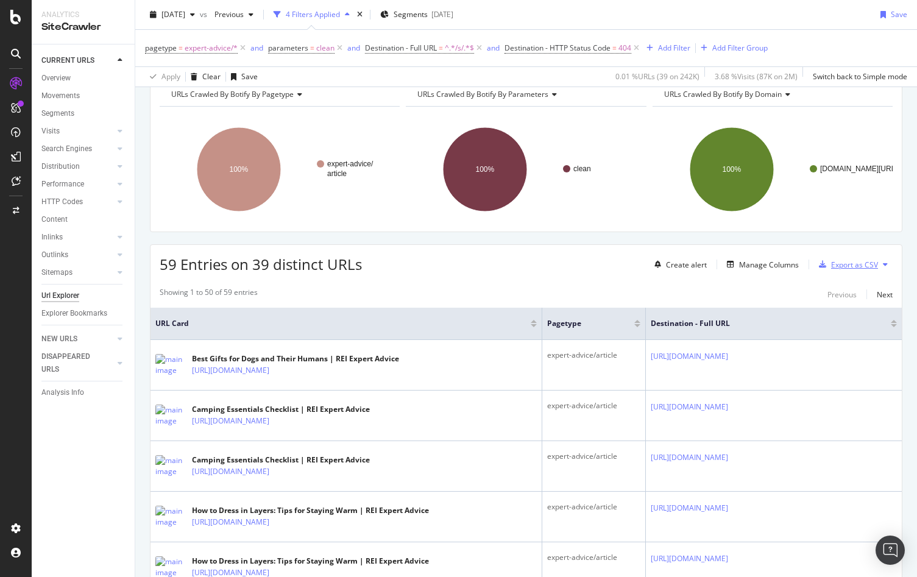
click at [831, 264] on div "button" at bounding box center [822, 264] width 17 height 7
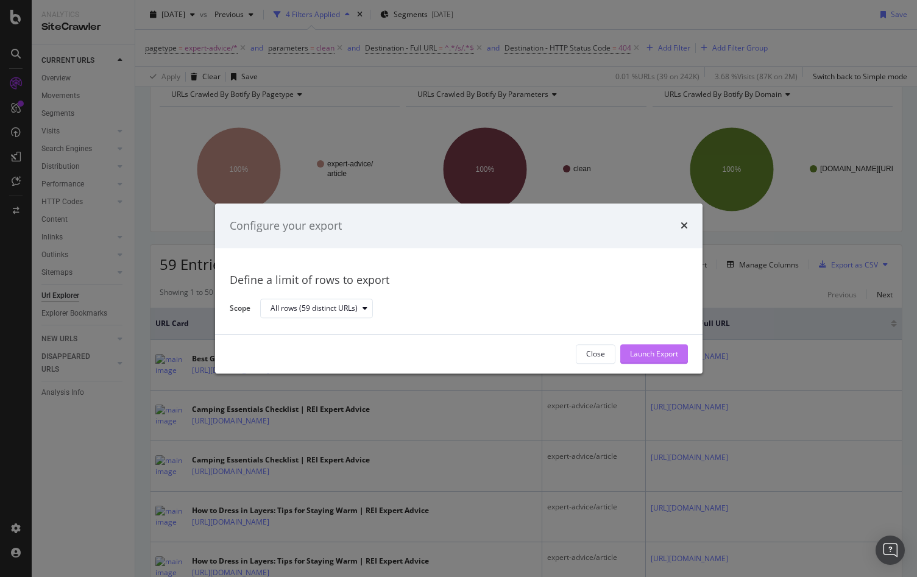
click at [646, 347] on div "Launch Export" at bounding box center [654, 354] width 48 height 18
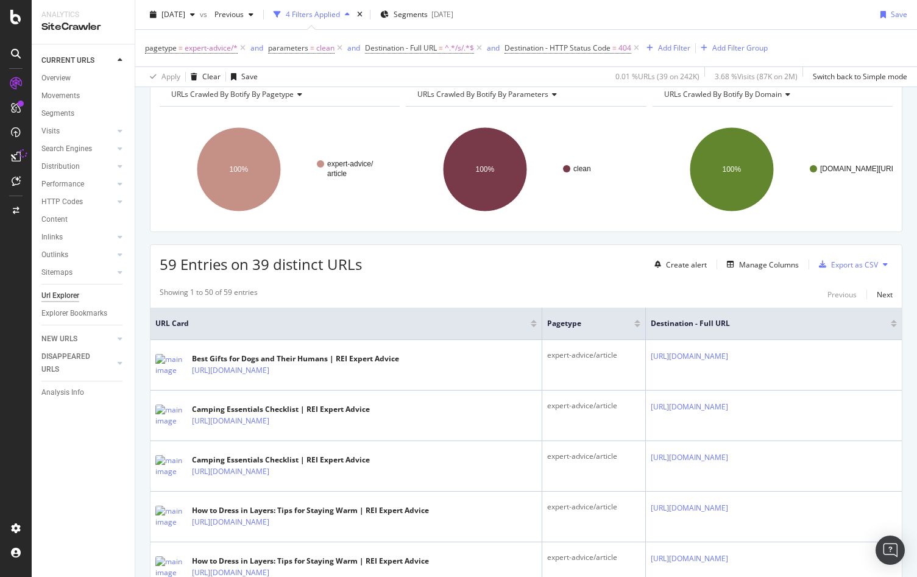
click at [824, 28] on div "[DATE] vs Previous 4 Filters Applied Segments [DATE] Save" at bounding box center [526, 17] width 782 height 24
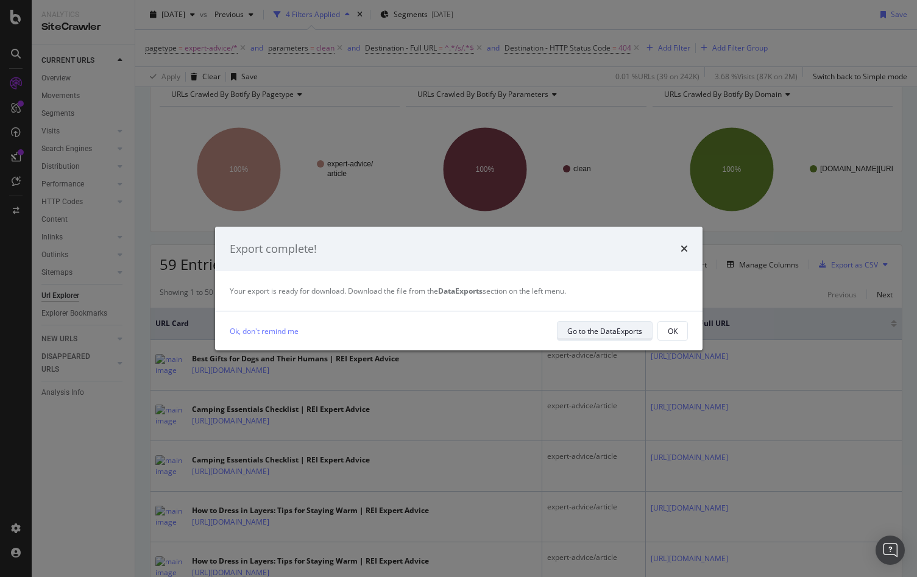
click at [621, 326] on div "Go to the DataExports" at bounding box center [604, 331] width 75 height 10
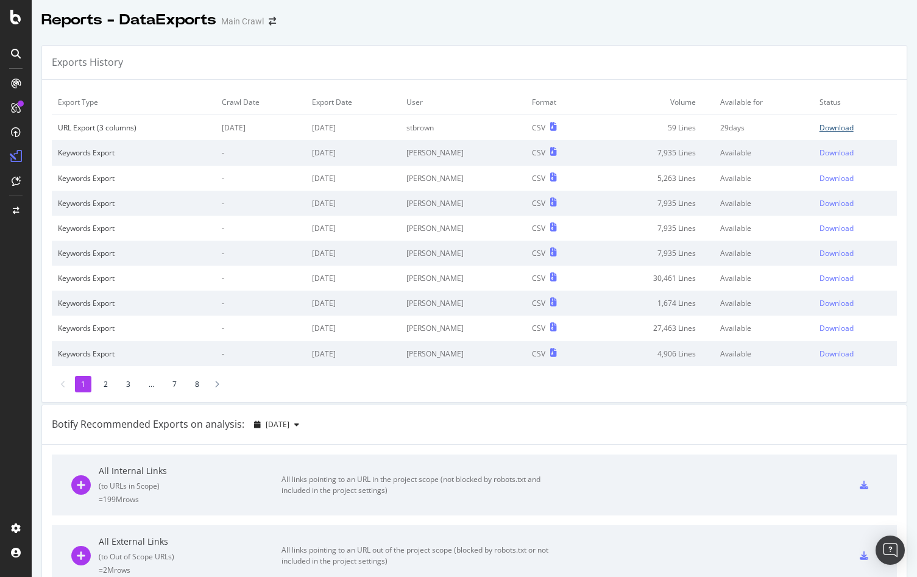
click at [829, 124] on div "Download" at bounding box center [837, 128] width 34 height 10
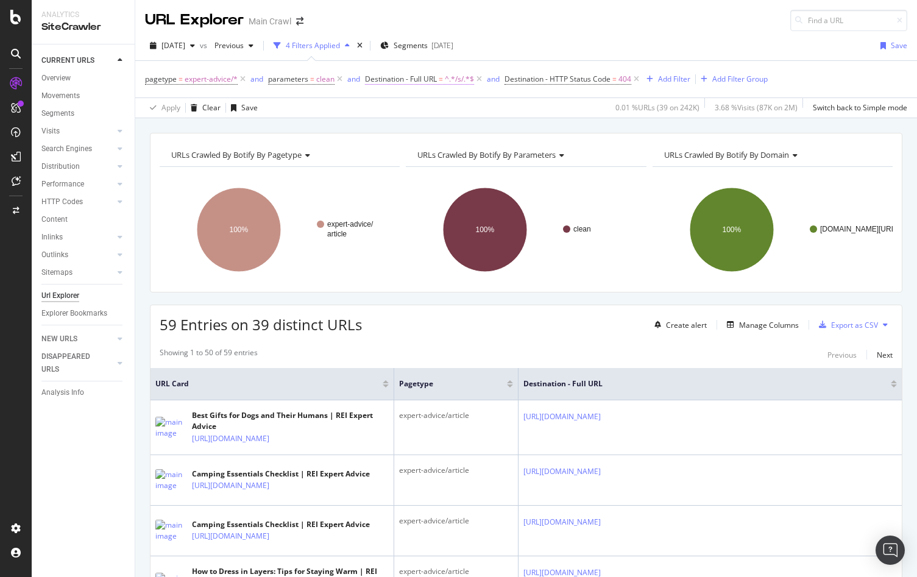
click at [436, 78] on span "Destination - Full URL" at bounding box center [401, 79] width 72 height 10
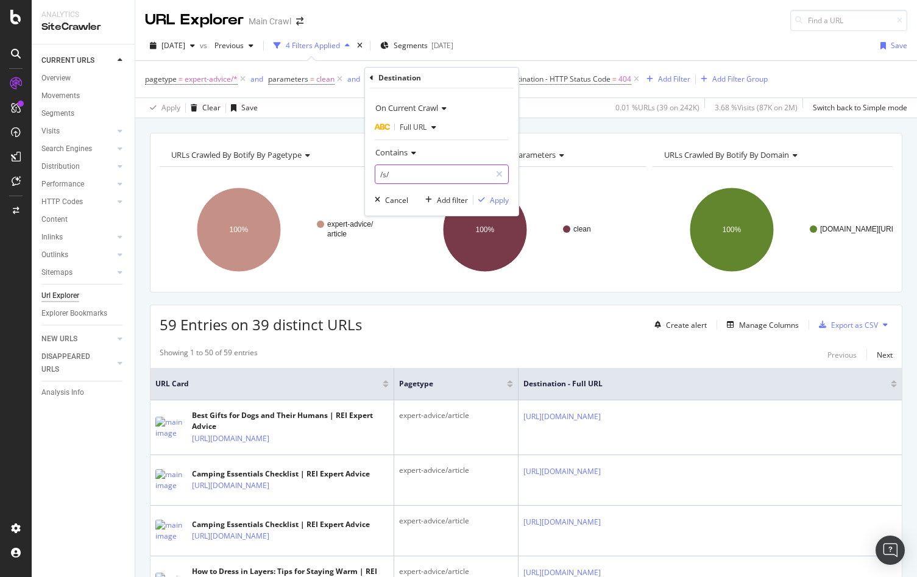
click at [386, 174] on input "/s/" at bounding box center [432, 175] width 115 height 20
type input "/c/"
click at [494, 197] on div "Apply" at bounding box center [499, 200] width 19 height 10
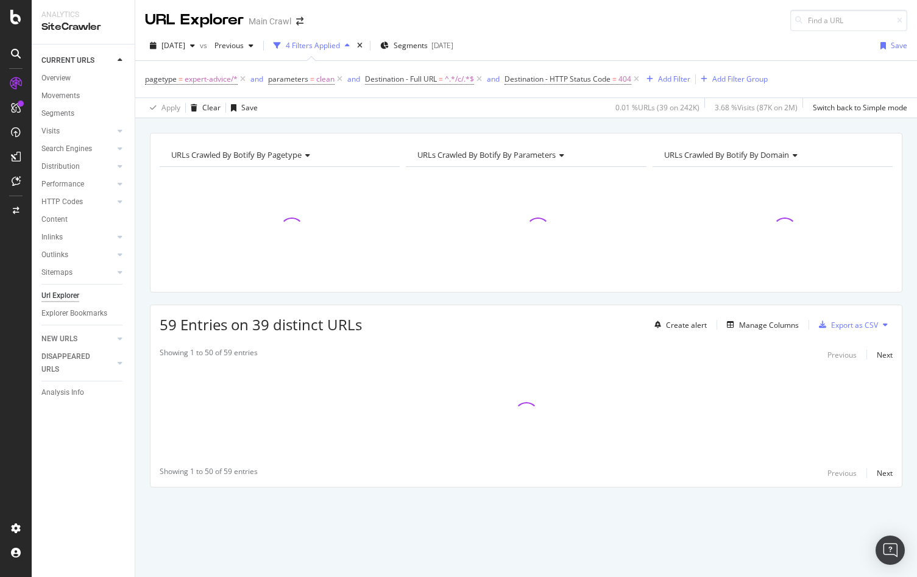
click at [635, 45] on div "[DATE] vs Previous 4 Filters Applied Segments [DATE] Save" at bounding box center [526, 48] width 782 height 24
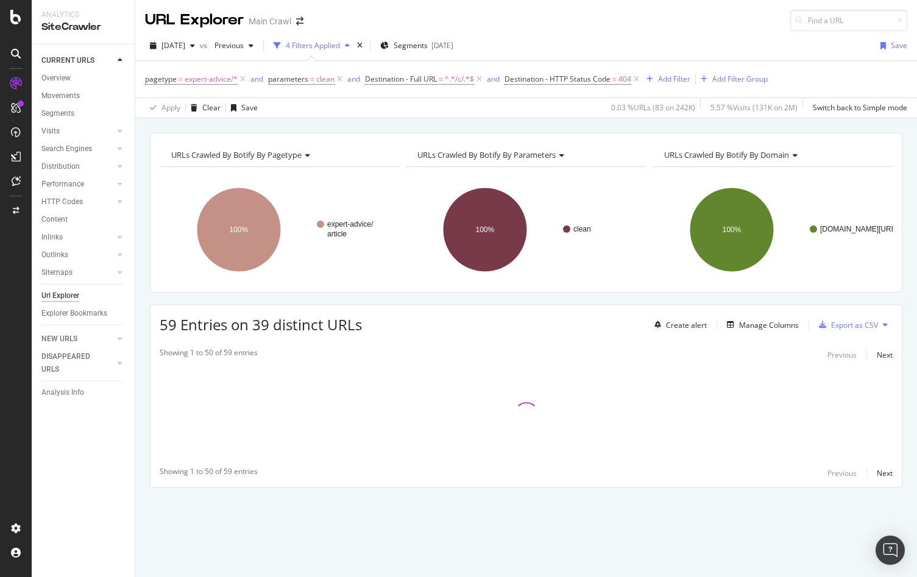
click at [678, 25] on div "URL Explorer Main Crawl" at bounding box center [526, 15] width 782 height 31
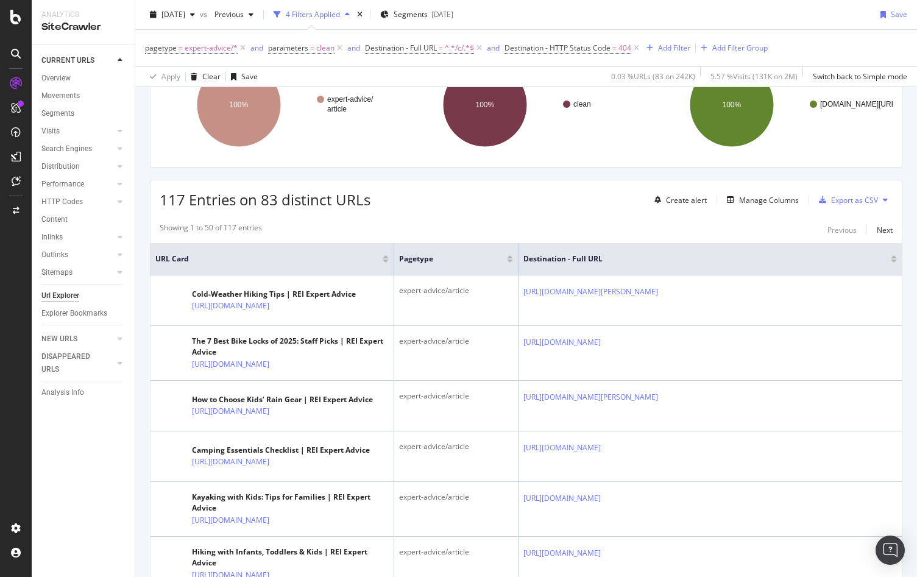
scroll to position [139, 0]
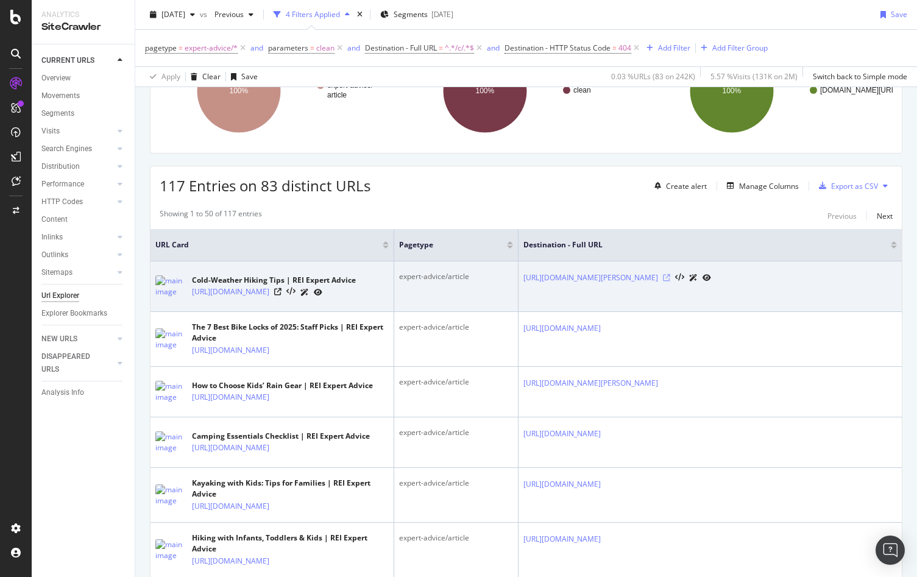
click at [670, 280] on icon at bounding box center [666, 277] width 7 height 7
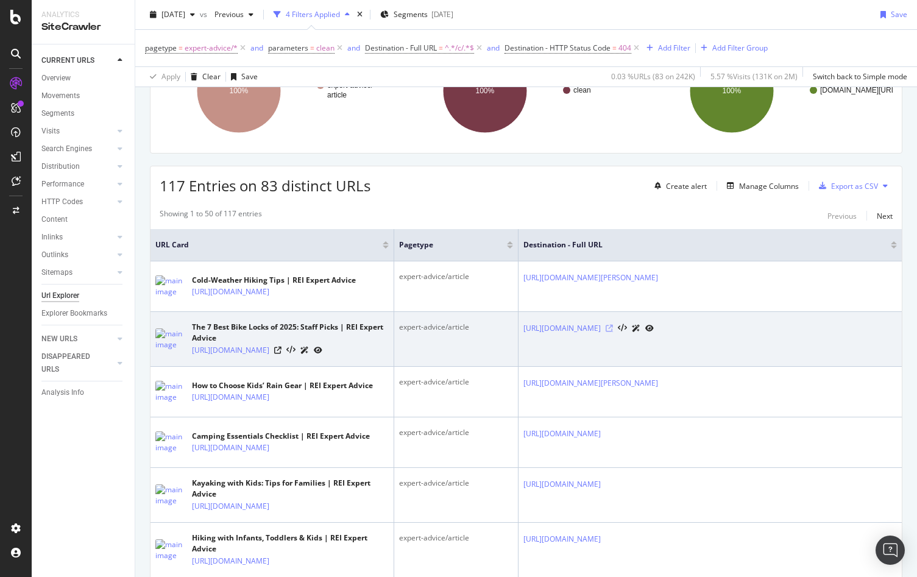
click at [613, 332] on icon at bounding box center [609, 328] width 7 height 7
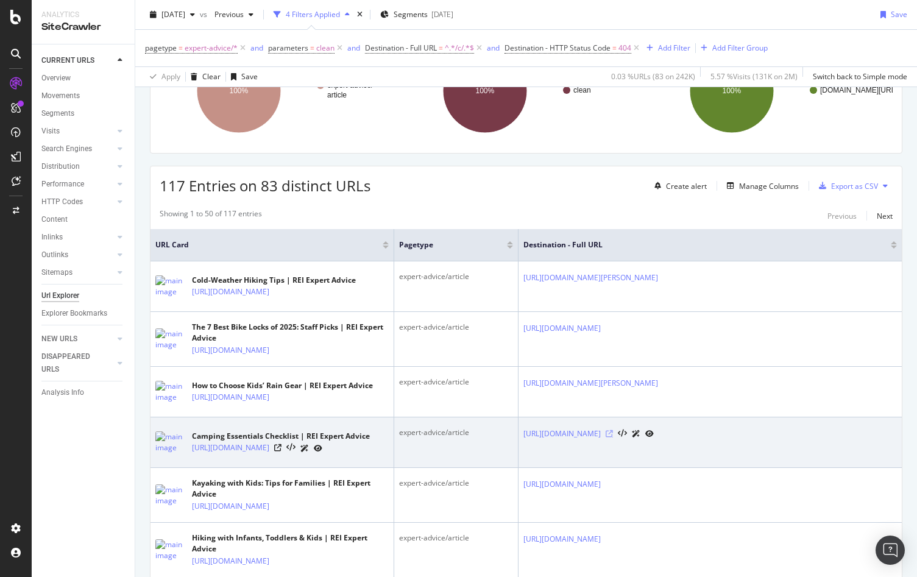
click at [613, 438] on icon at bounding box center [609, 433] width 7 height 7
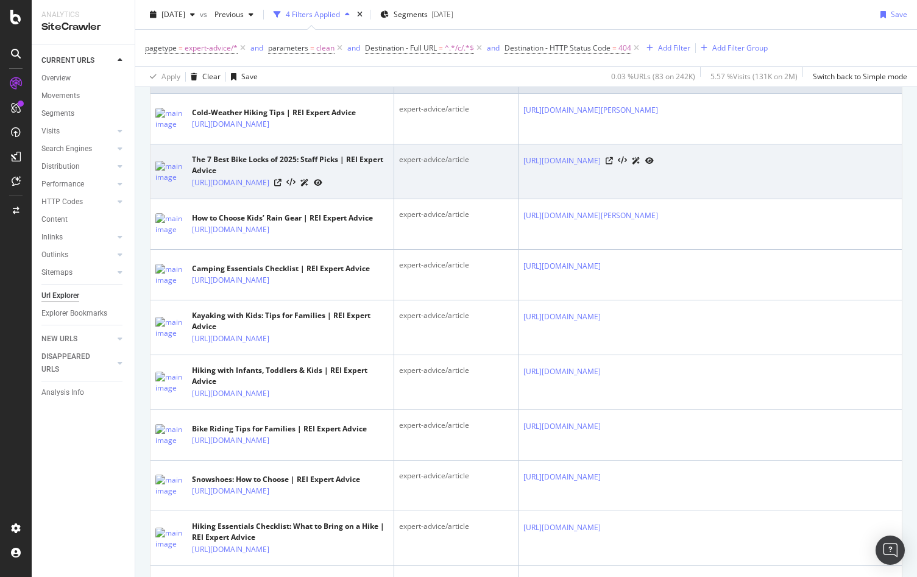
scroll to position [315, 0]
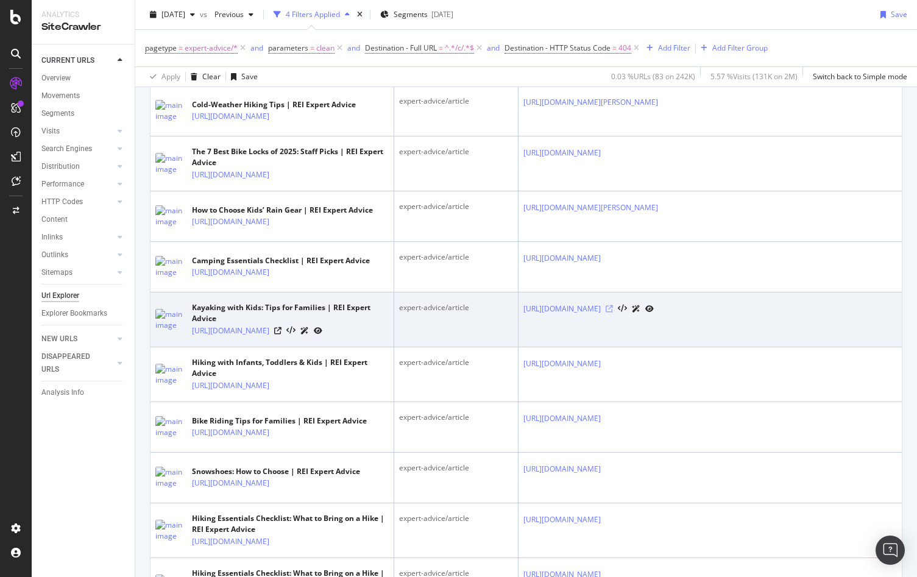
click at [613, 313] on icon at bounding box center [609, 308] width 7 height 7
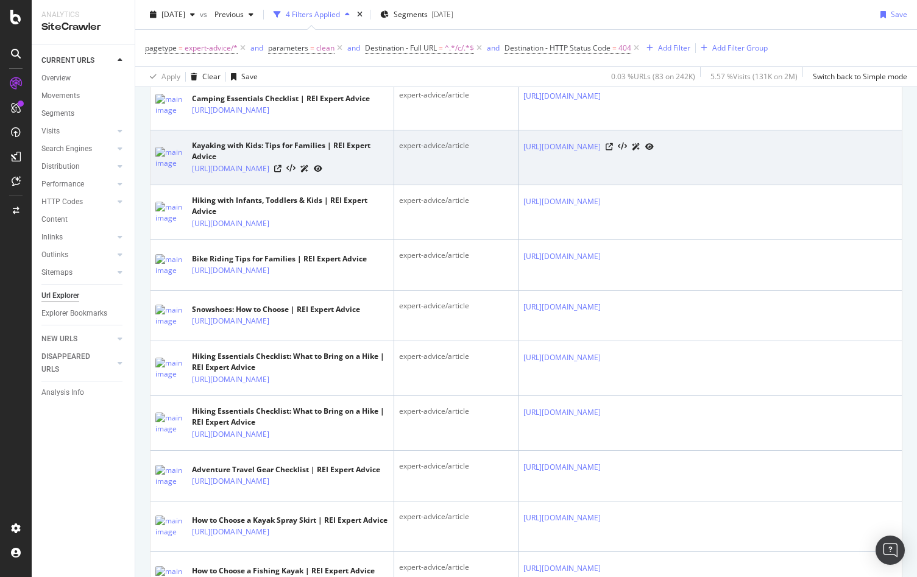
scroll to position [521, 0]
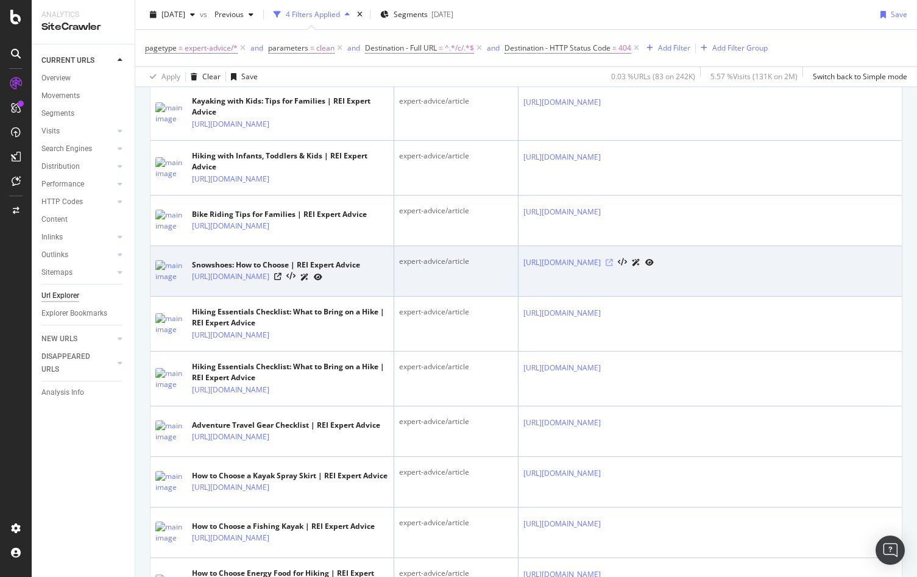
click at [613, 266] on icon at bounding box center [609, 262] width 7 height 7
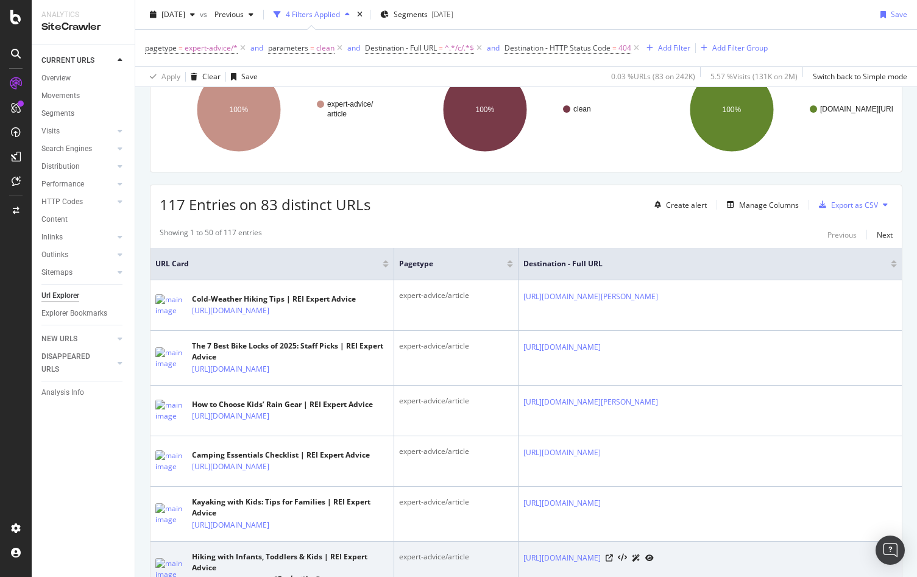
scroll to position [110, 0]
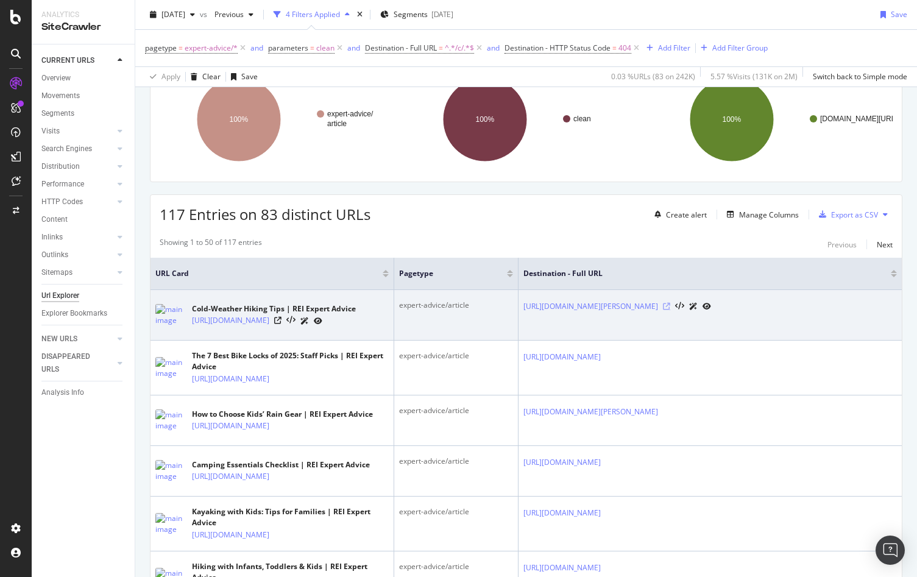
click at [670, 308] on icon at bounding box center [666, 306] width 7 height 7
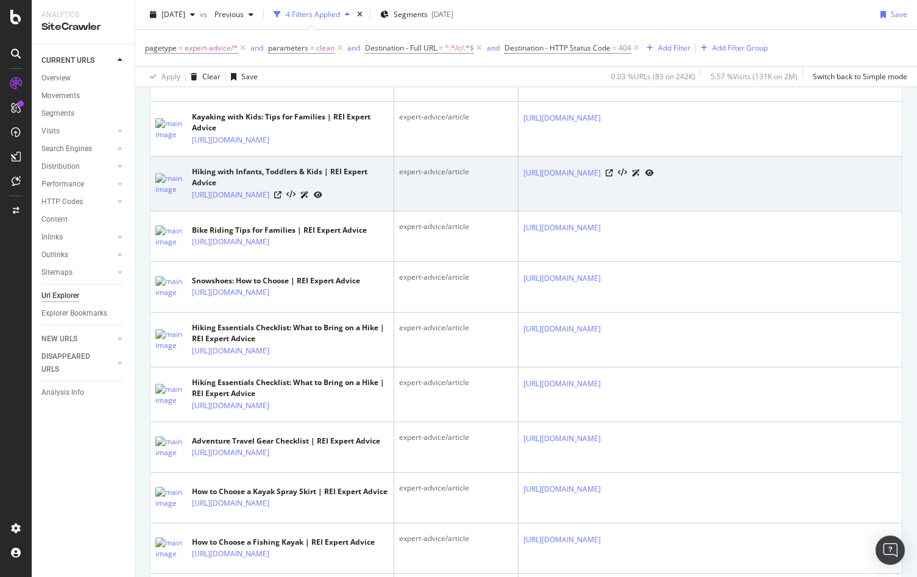
scroll to position [507, 0]
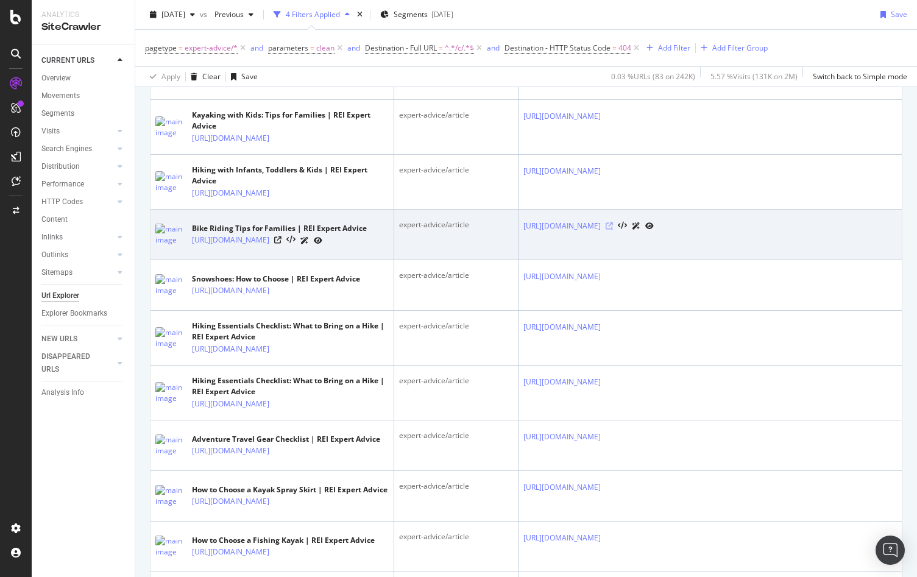
click at [613, 230] on icon at bounding box center [609, 225] width 7 height 7
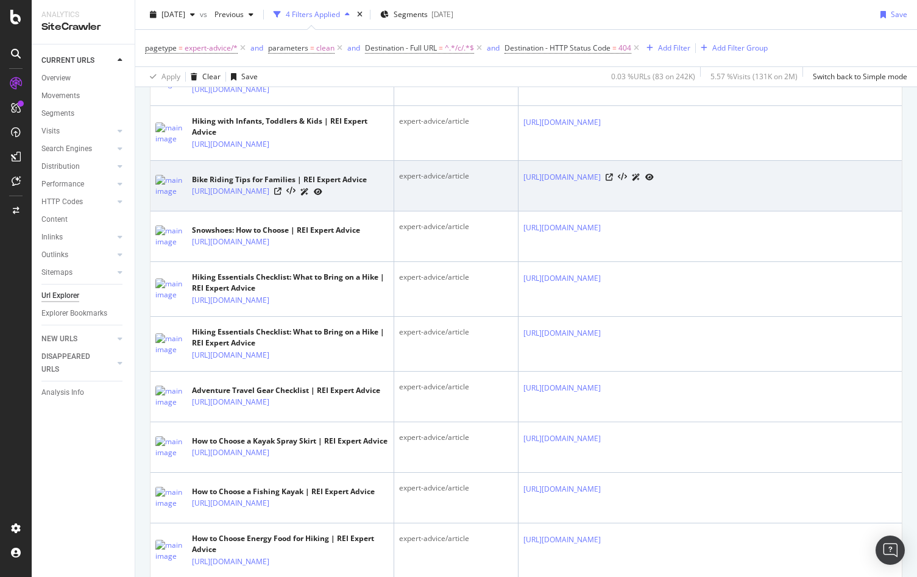
scroll to position [585, 0]
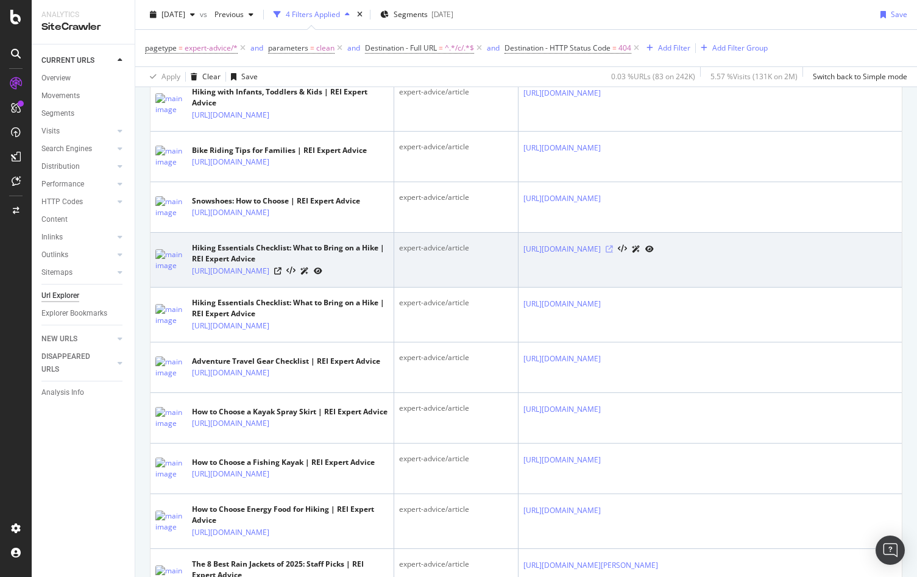
click at [613, 253] on icon at bounding box center [609, 249] width 7 height 7
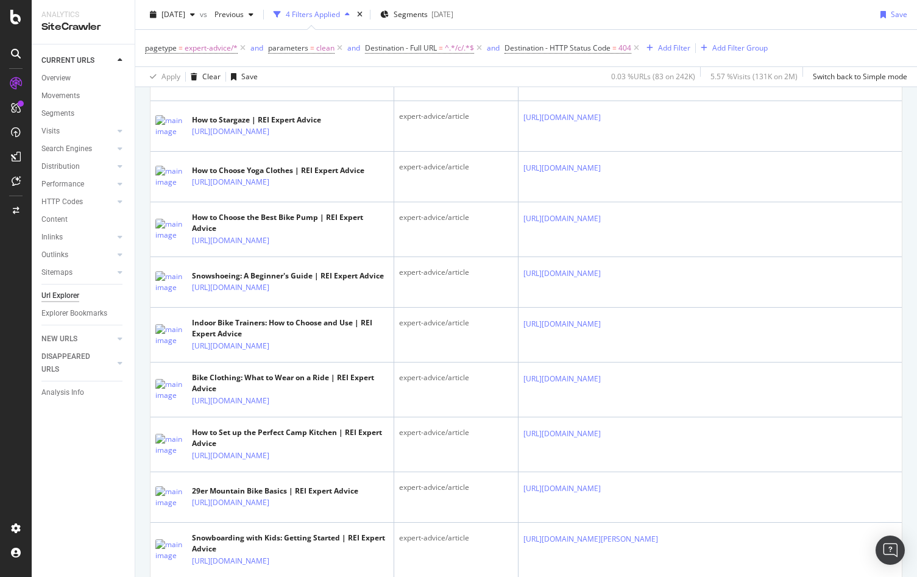
scroll to position [2136, 0]
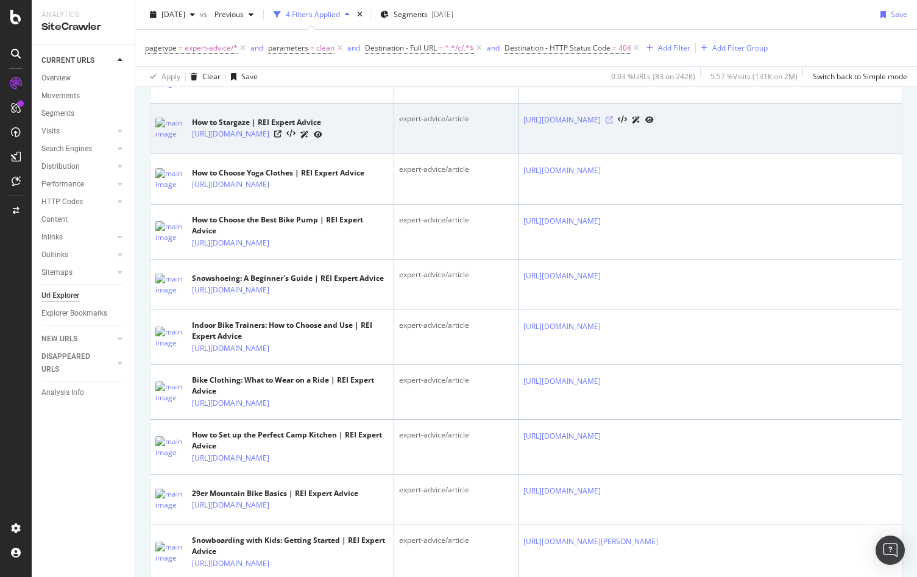
click at [613, 124] on icon at bounding box center [609, 119] width 7 height 7
click at [474, 124] on div "expert-advice/article" at bounding box center [456, 118] width 114 height 11
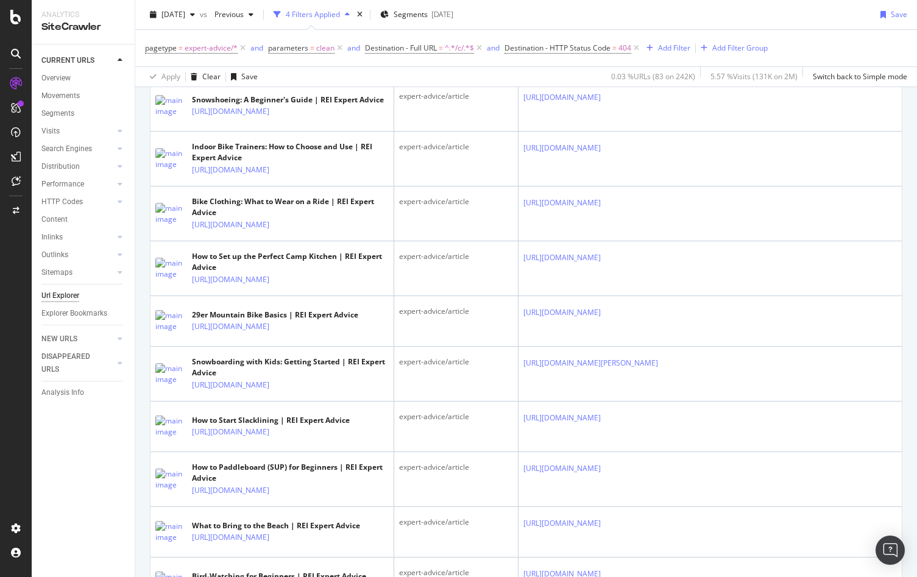
scroll to position [2317, 0]
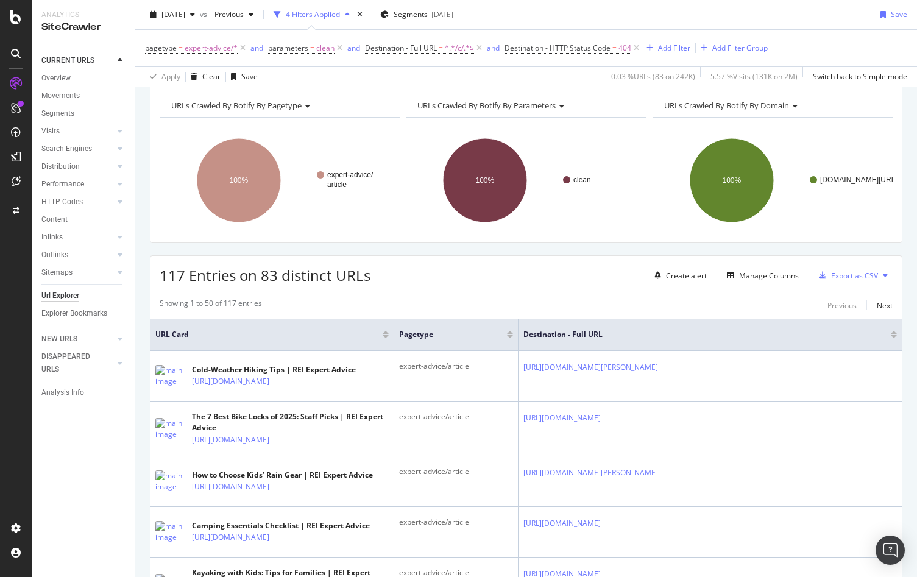
scroll to position [0, 0]
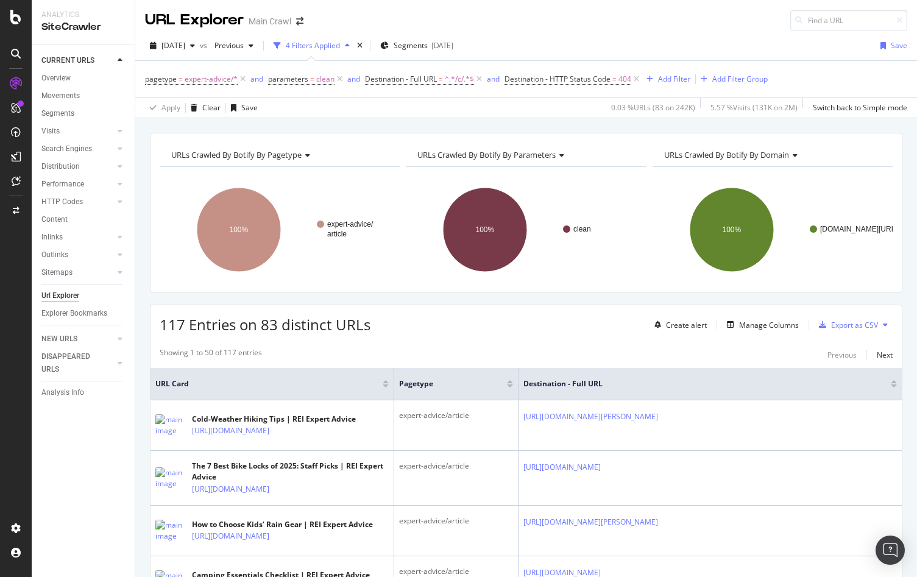
click at [511, 319] on div "117 Entries on 83 distinct URLs Create alert Manage Columns Export as CSV" at bounding box center [527, 320] width 752 height 30
click at [672, 72] on button "Add Filter" at bounding box center [666, 79] width 49 height 15
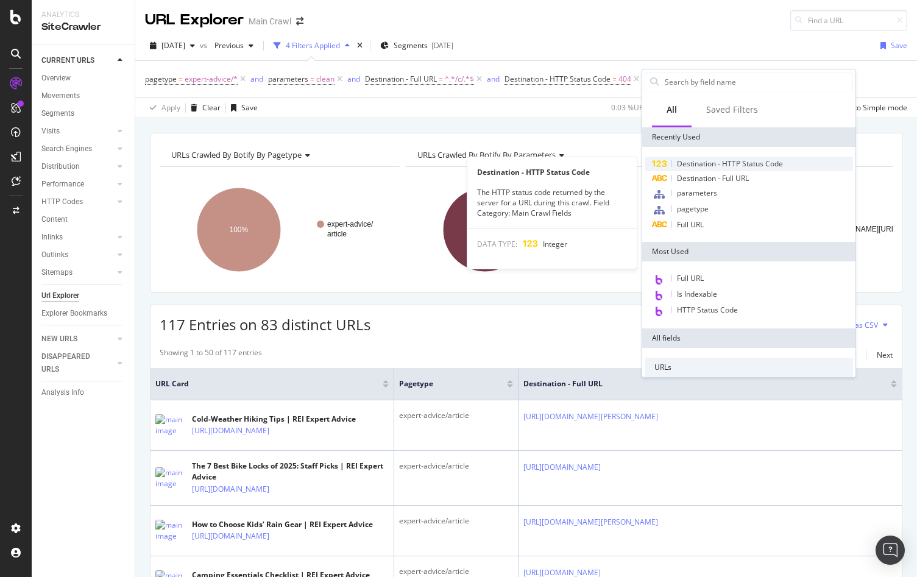
click at [695, 163] on span "Destination - HTTP Status Code" at bounding box center [730, 163] width 106 height 10
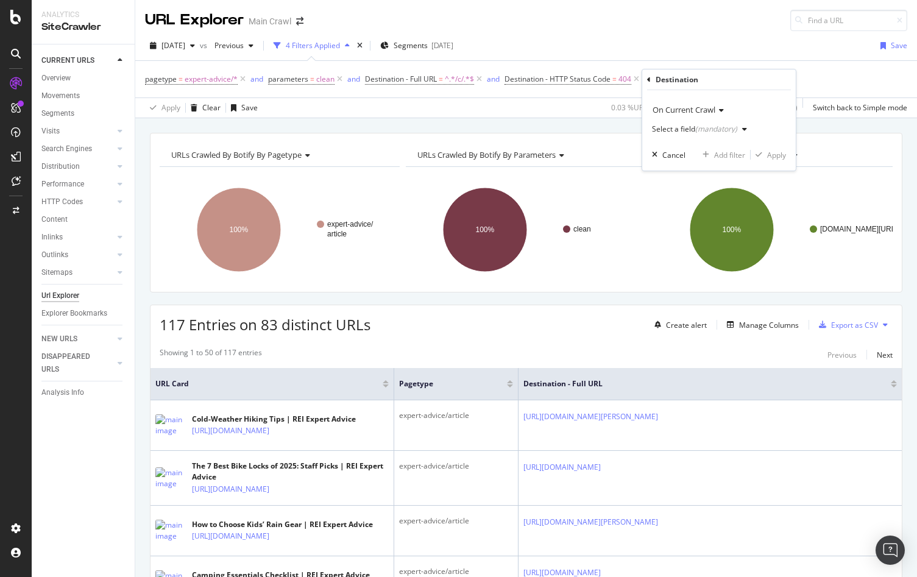
click at [694, 28] on div "URL Explorer Main Crawl" at bounding box center [526, 15] width 782 height 31
click at [770, 81] on icon at bounding box center [770, 79] width 10 height 12
click at [769, 352] on div "Showing 1 to 50 of 117 entries Previous Next" at bounding box center [527, 354] width 752 height 15
click at [844, 327] on div "Export as CSV" at bounding box center [854, 325] width 47 height 10
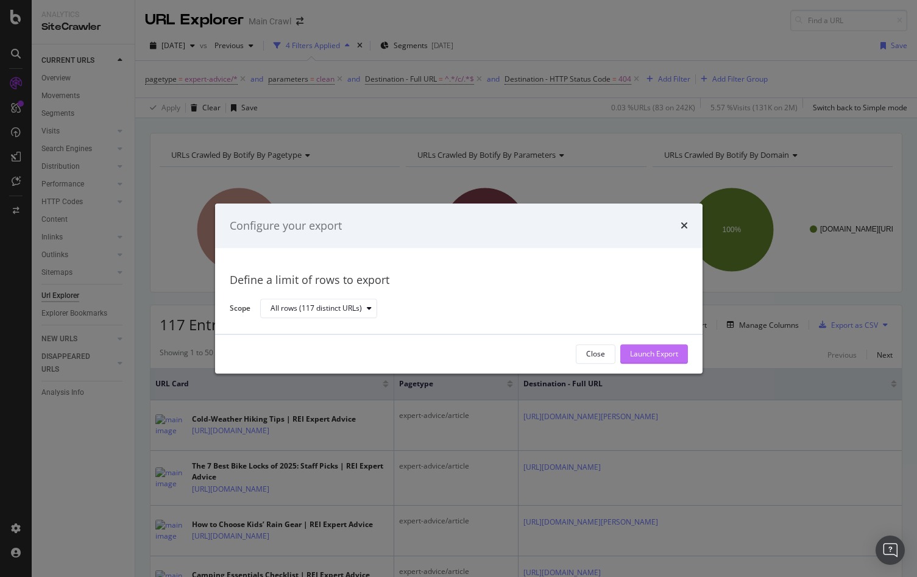
click at [675, 357] on div "Launch Export" at bounding box center [654, 354] width 48 height 10
